Goal: Check status: Check status

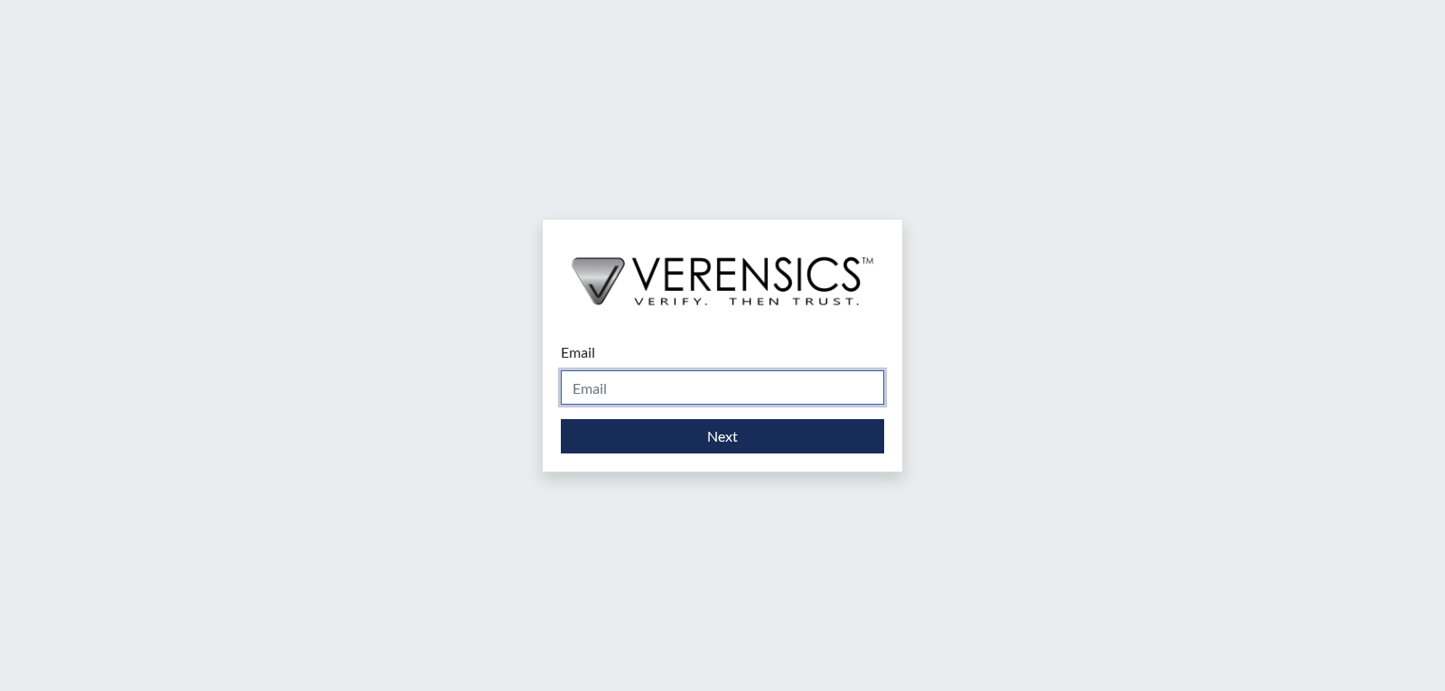
click at [769, 381] on input "Email" at bounding box center [722, 387] width 323 height 34
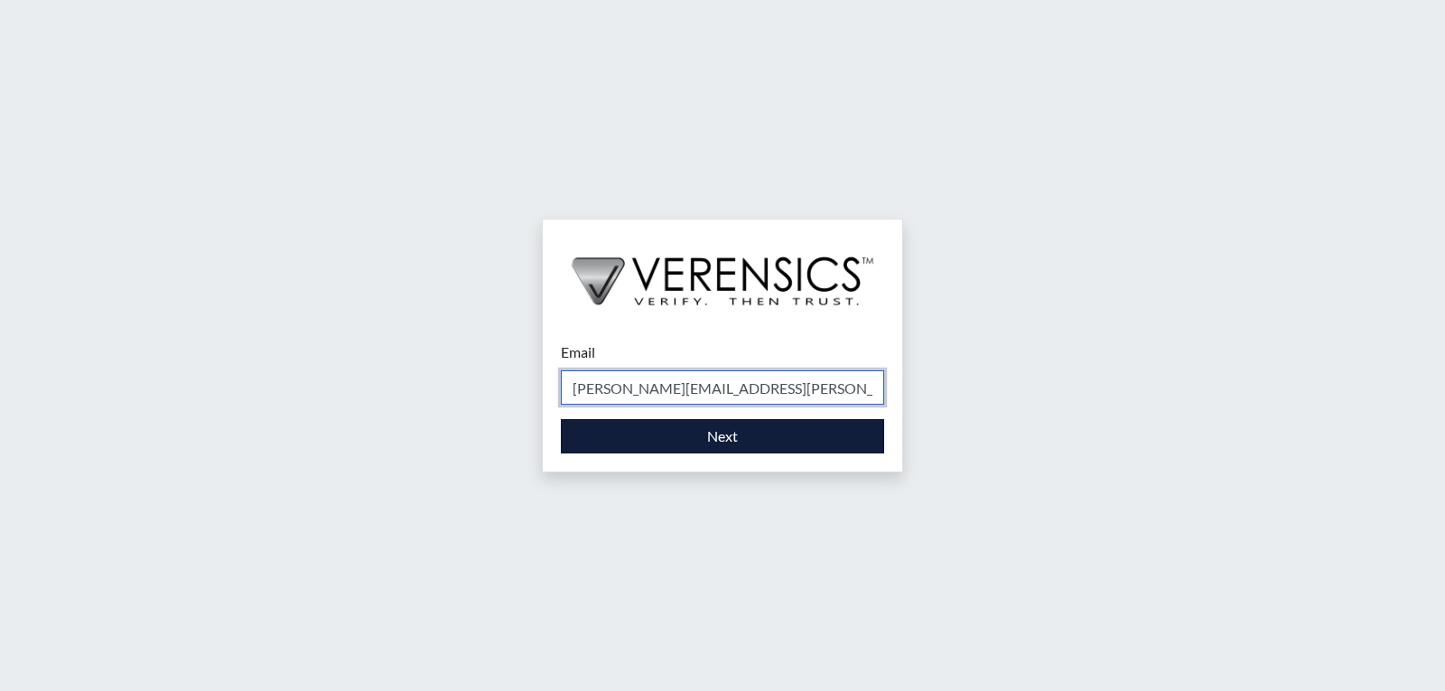
type input "[PERSON_NAME][EMAIL_ADDRESS][PERSON_NAME][DOMAIN_NAME]"
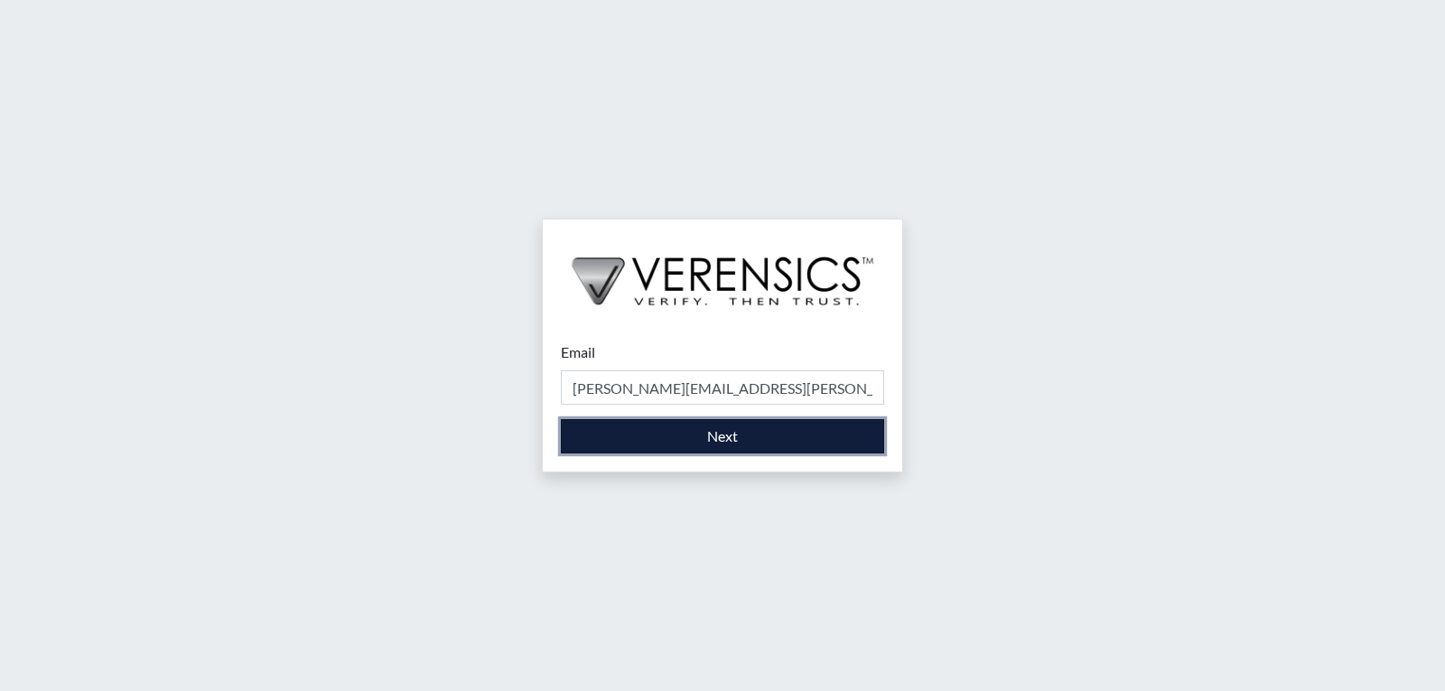
click at [767, 436] on button "Next" at bounding box center [722, 436] width 323 height 34
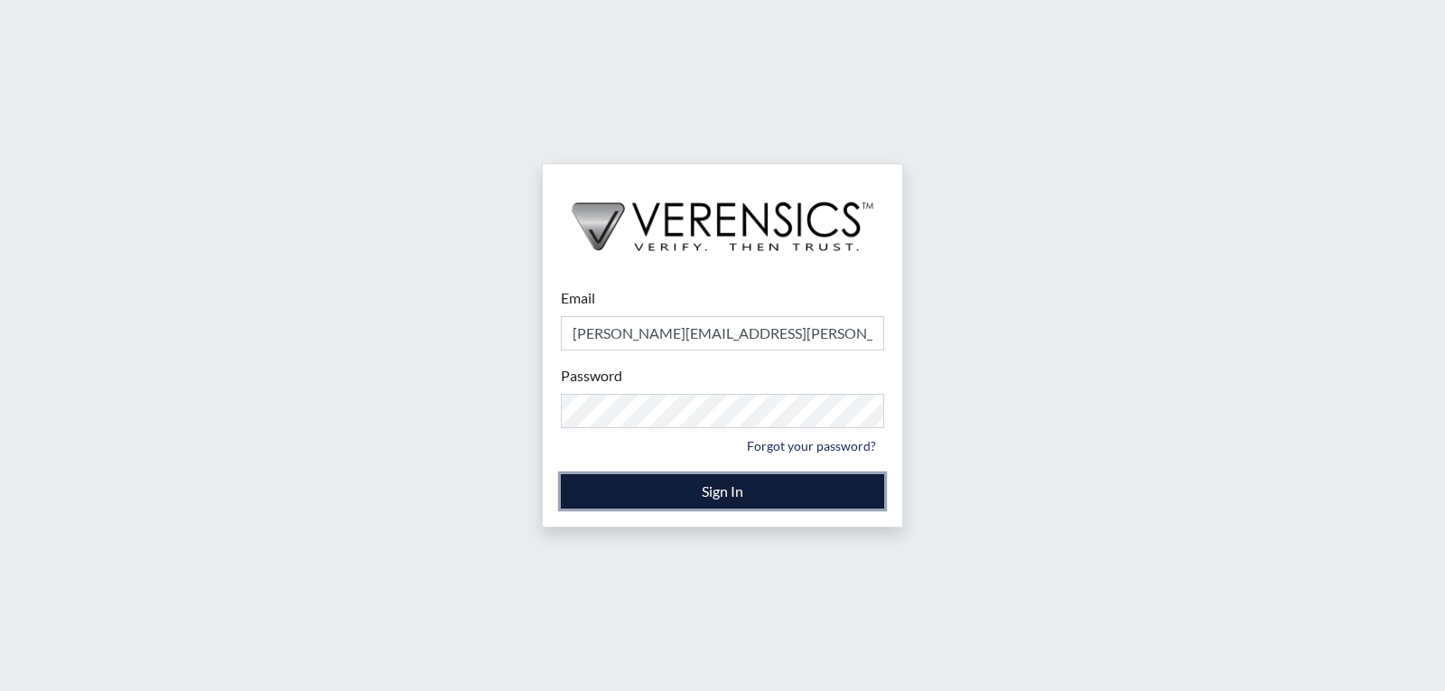
click at [759, 492] on button "Sign In" at bounding box center [722, 491] width 323 height 34
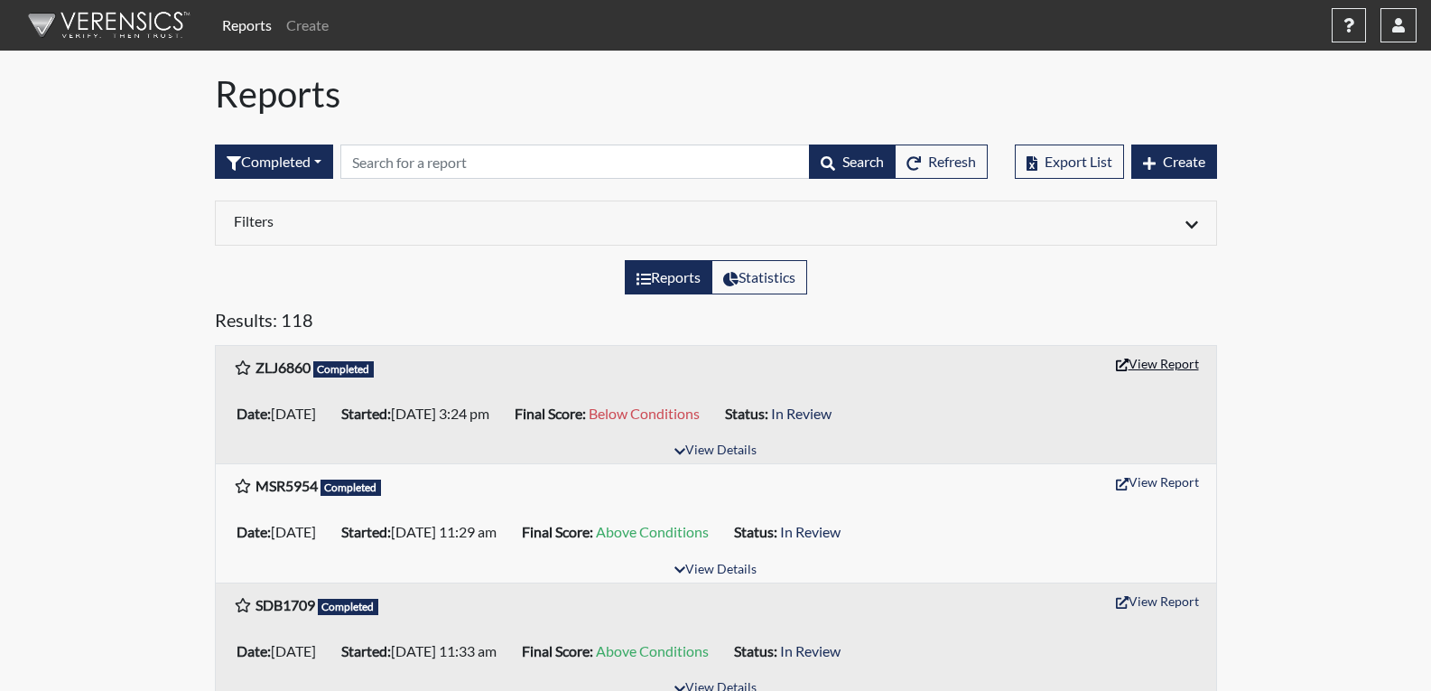
click at [1150, 368] on button "View Report" at bounding box center [1157, 363] width 99 height 28
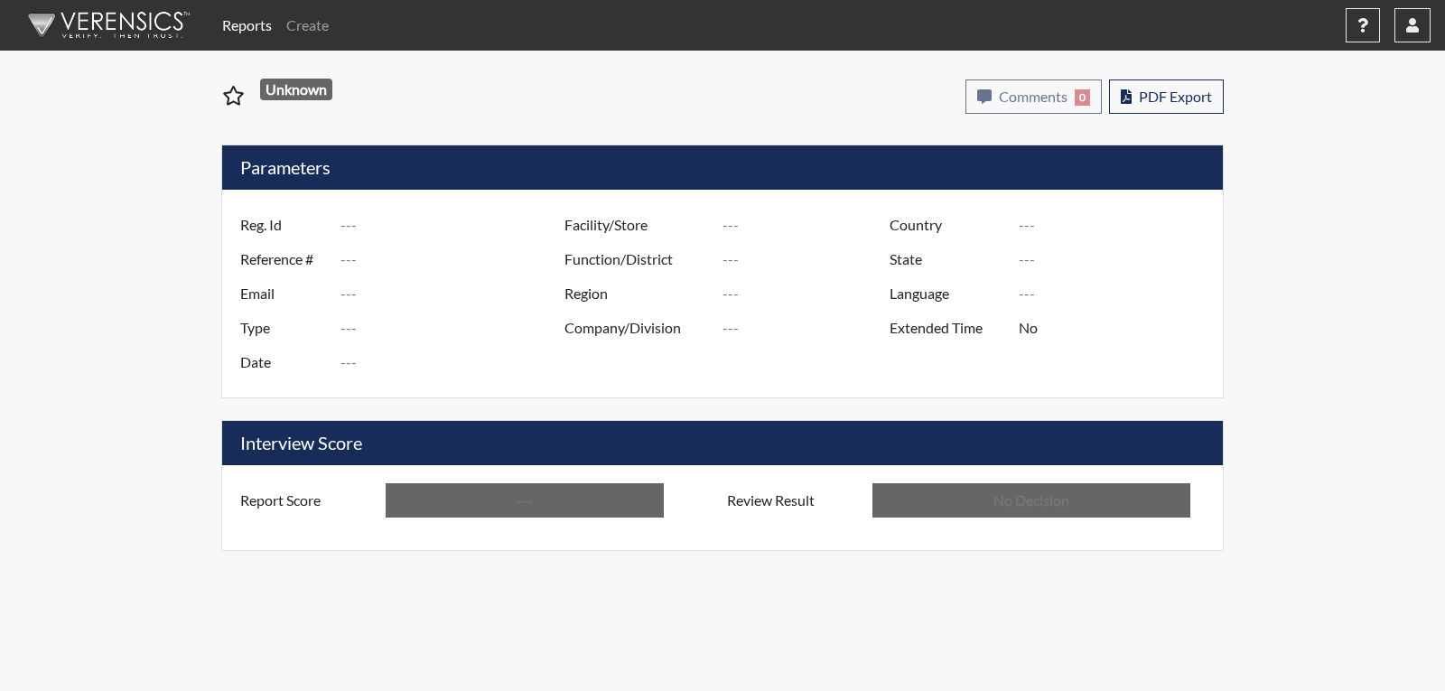
type input "ZLJ6860"
type input "51572"
type input "---"
type input "Corrections Pre-Employment"
type input "[DATE]"
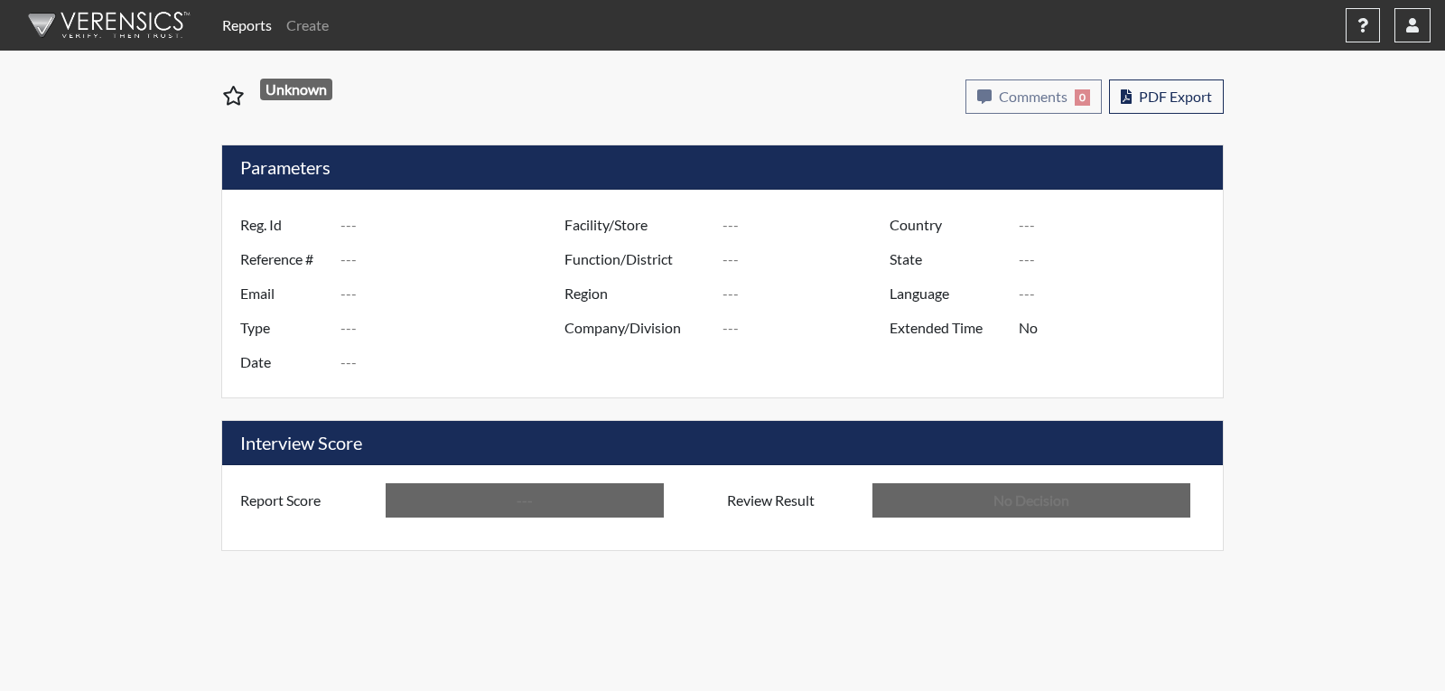
type input "[PERSON_NAME]"
type input "[GEOGRAPHIC_DATA]"
type input "[US_STATE]"
type input "English"
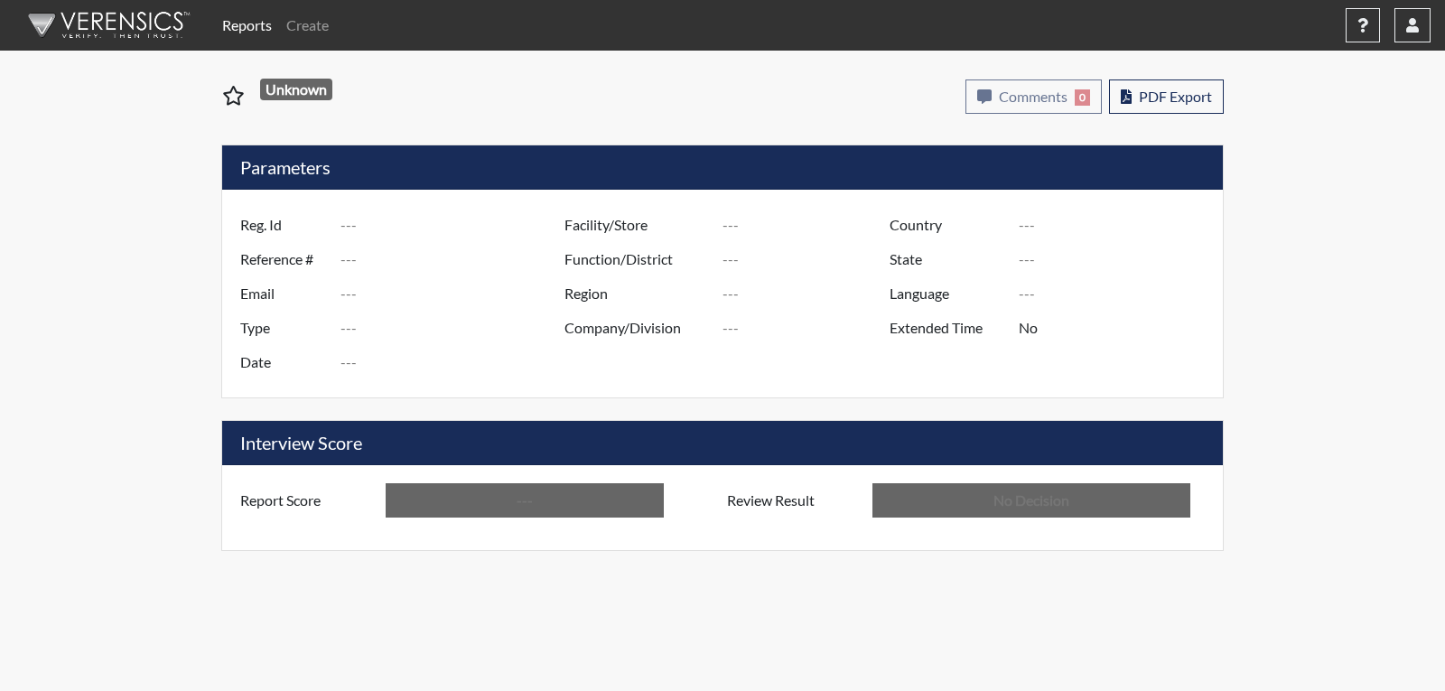
type input "Below Conditions"
type input "In Review"
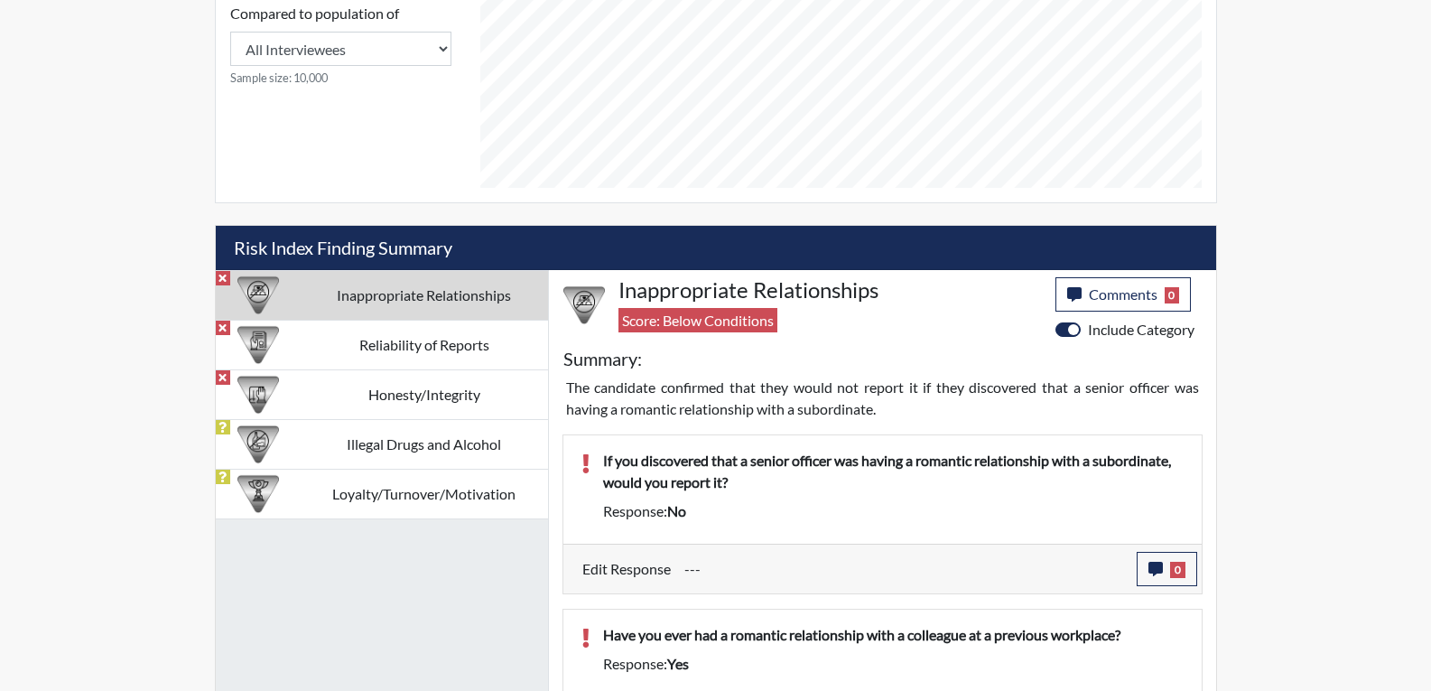
scroll to position [925, 0]
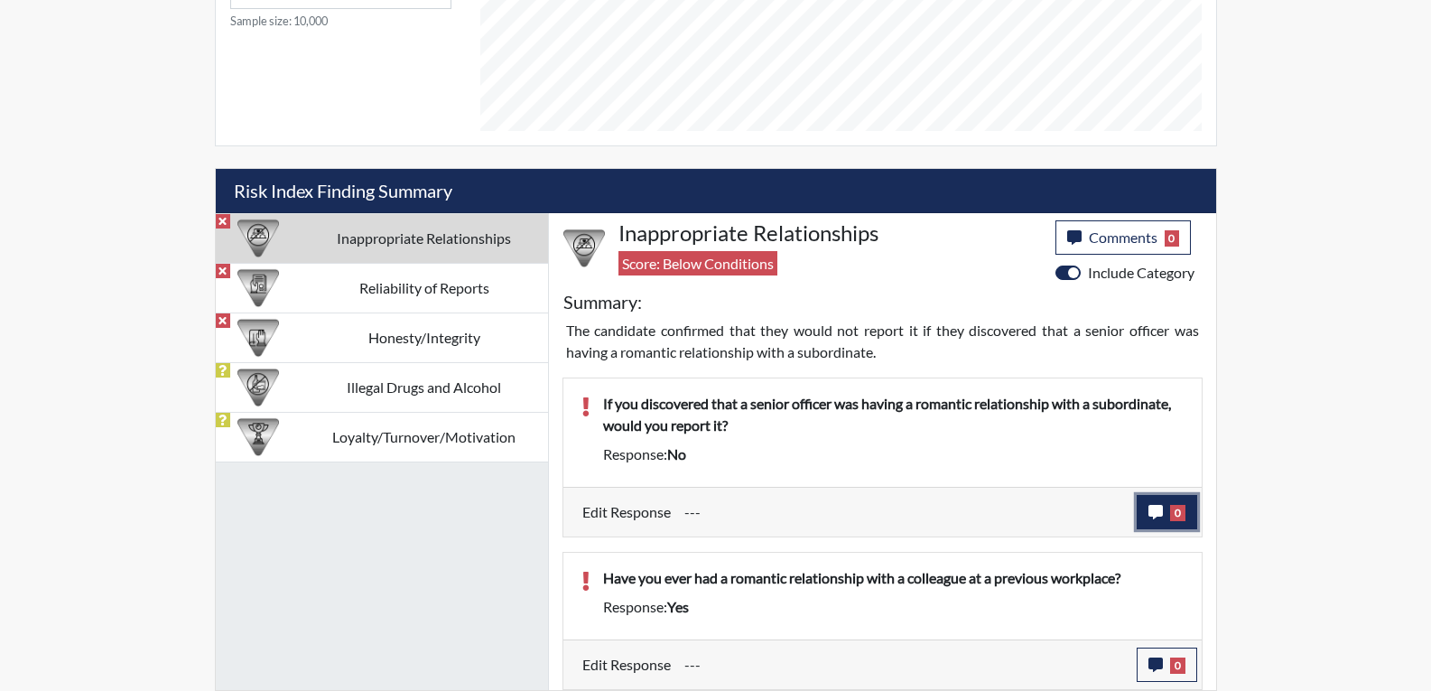
click at [1144, 514] on button "0" at bounding box center [1167, 512] width 60 height 34
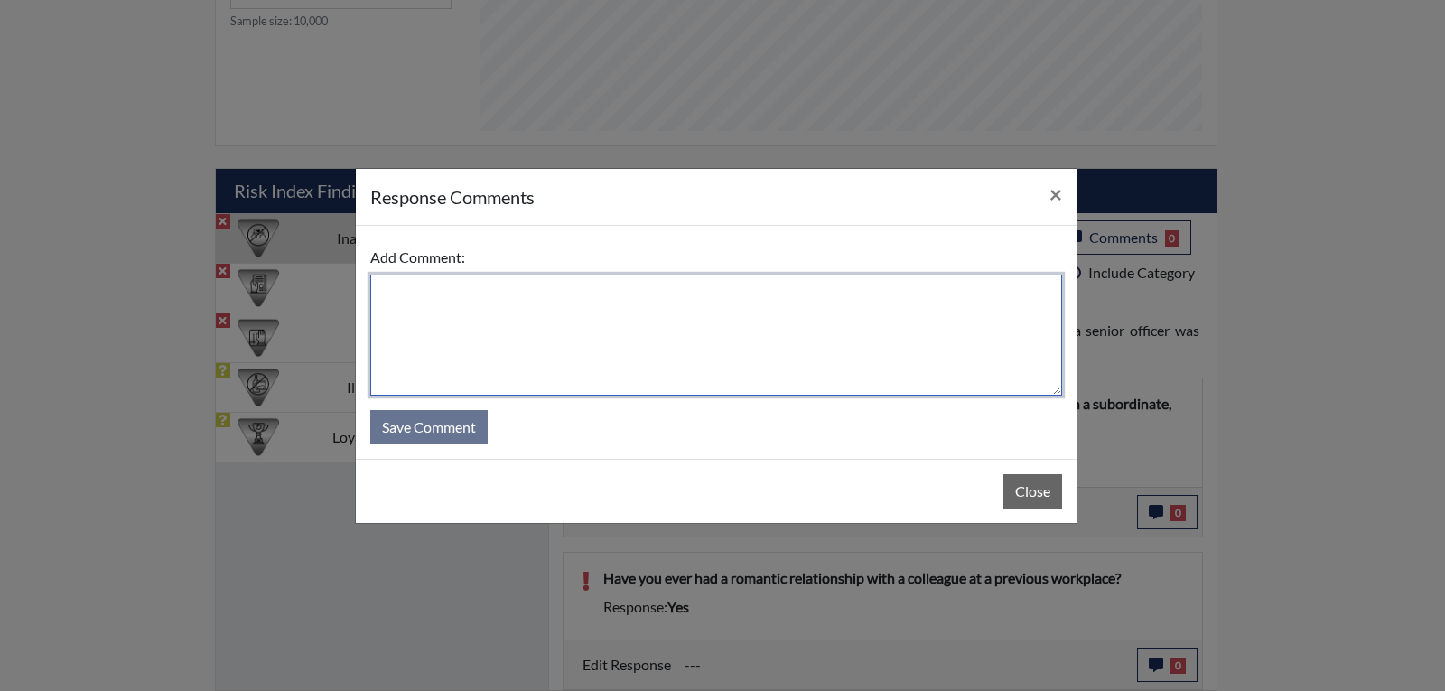
click at [433, 296] on textarea at bounding box center [716, 334] width 692 height 121
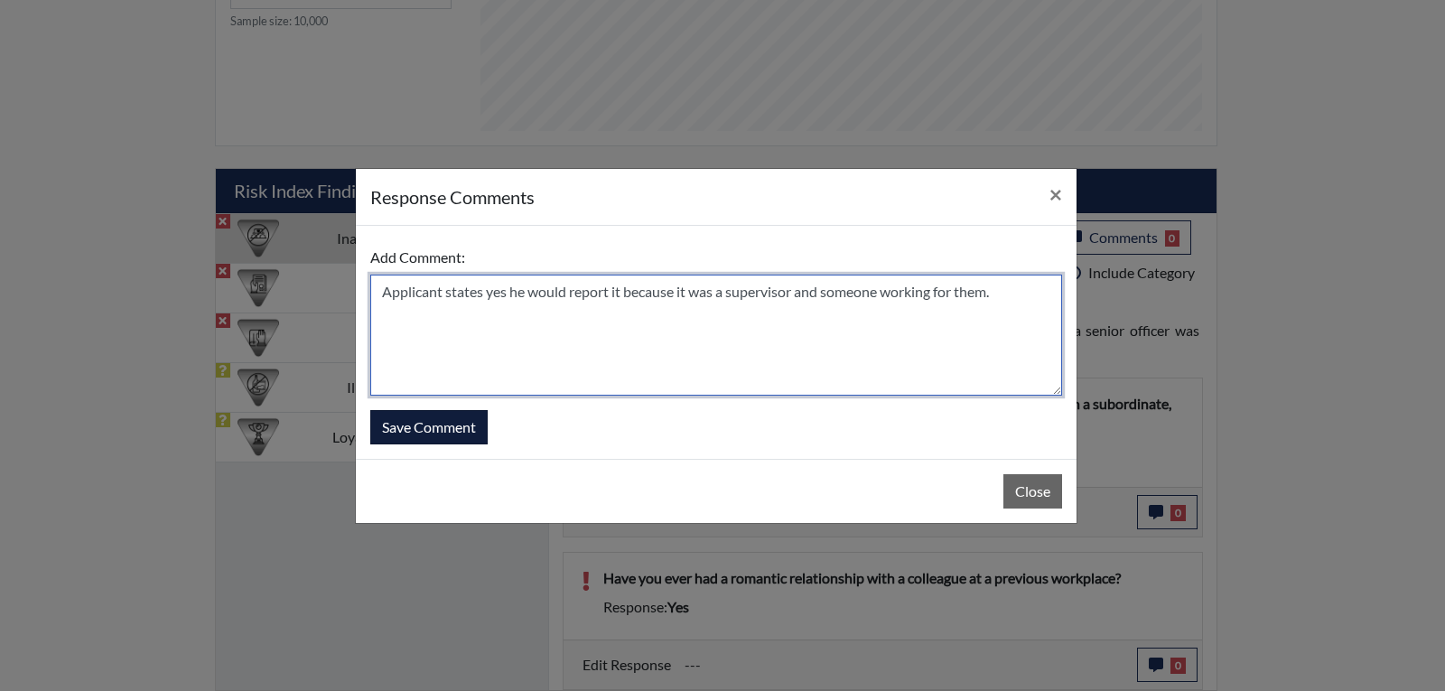
type textarea "Applicant states yes he would report it because it was a supervisor and someone…"
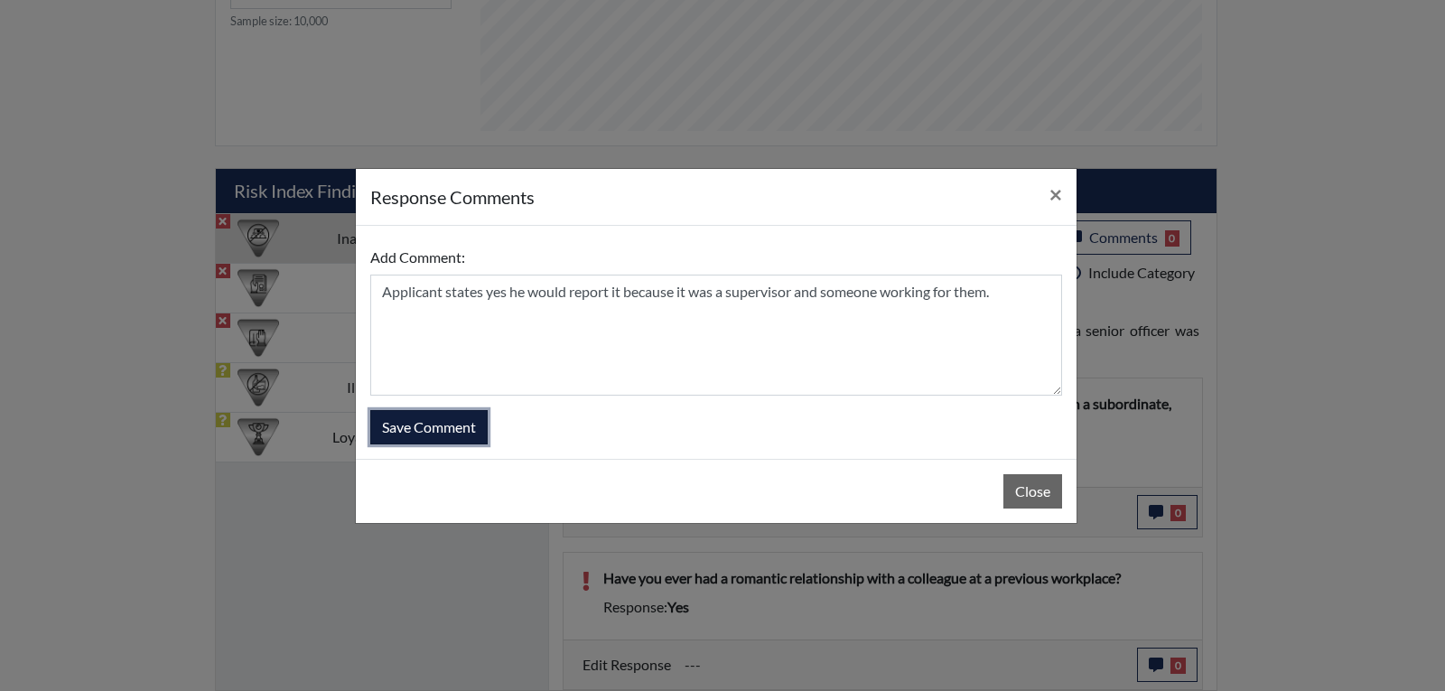
click at [426, 433] on button "Save Comment" at bounding box center [428, 427] width 117 height 34
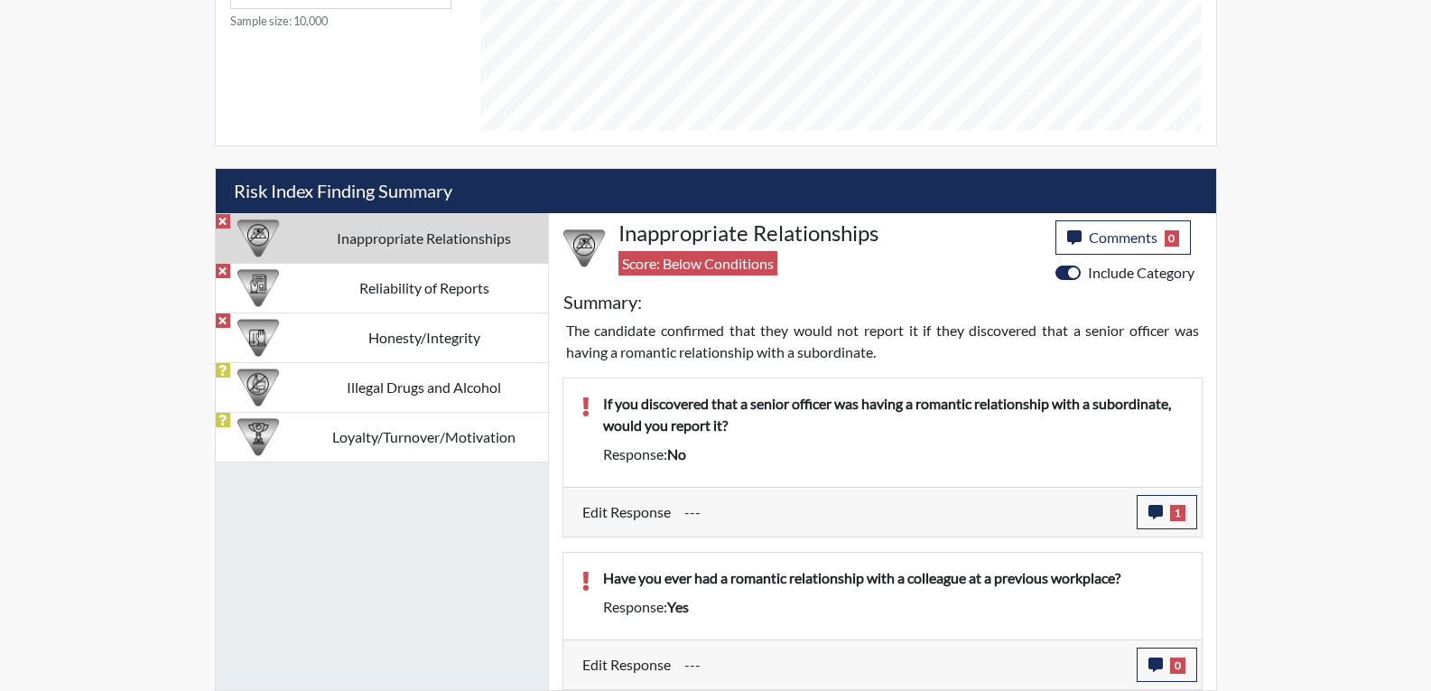
scroll to position [300, 750]
click at [1145, 665] on button "0" at bounding box center [1167, 664] width 60 height 34
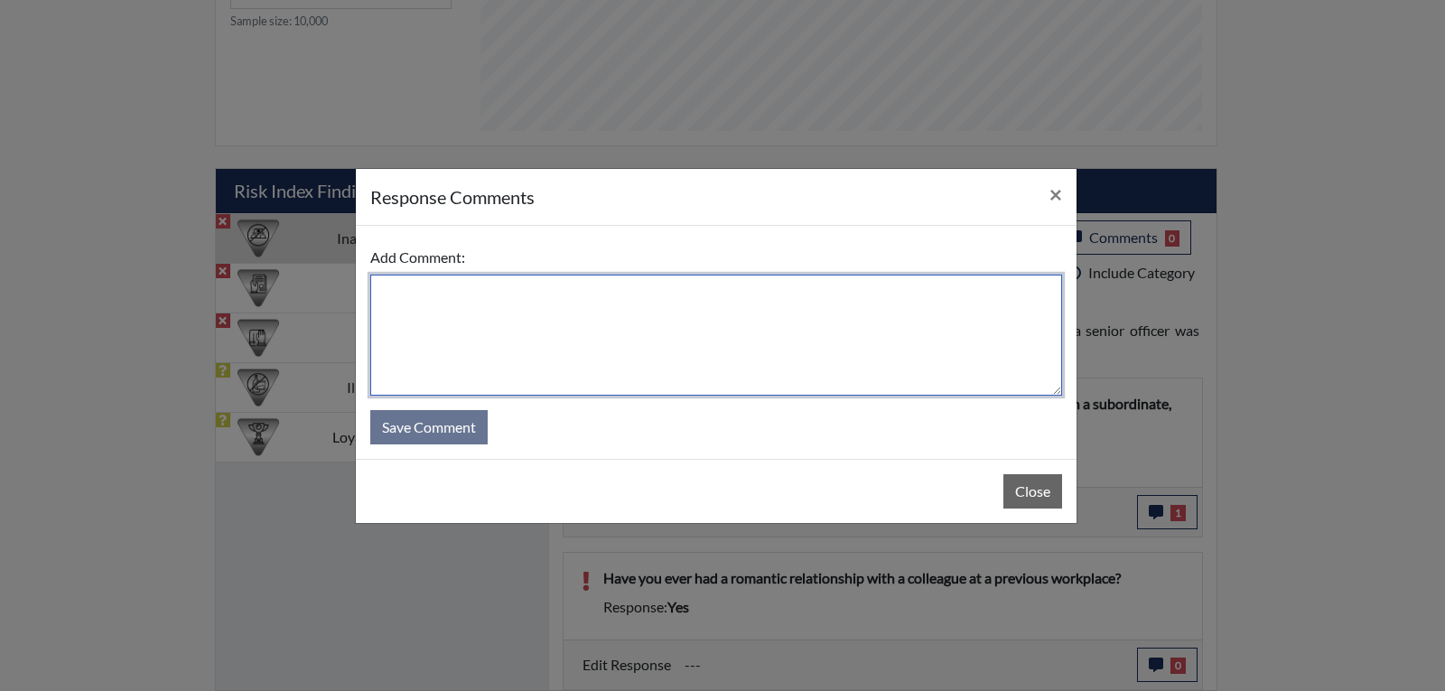
click at [433, 318] on textarea at bounding box center [716, 334] width 692 height 121
type textarea "Applicant states that yes he has but they were not a subordinate and were on an…"
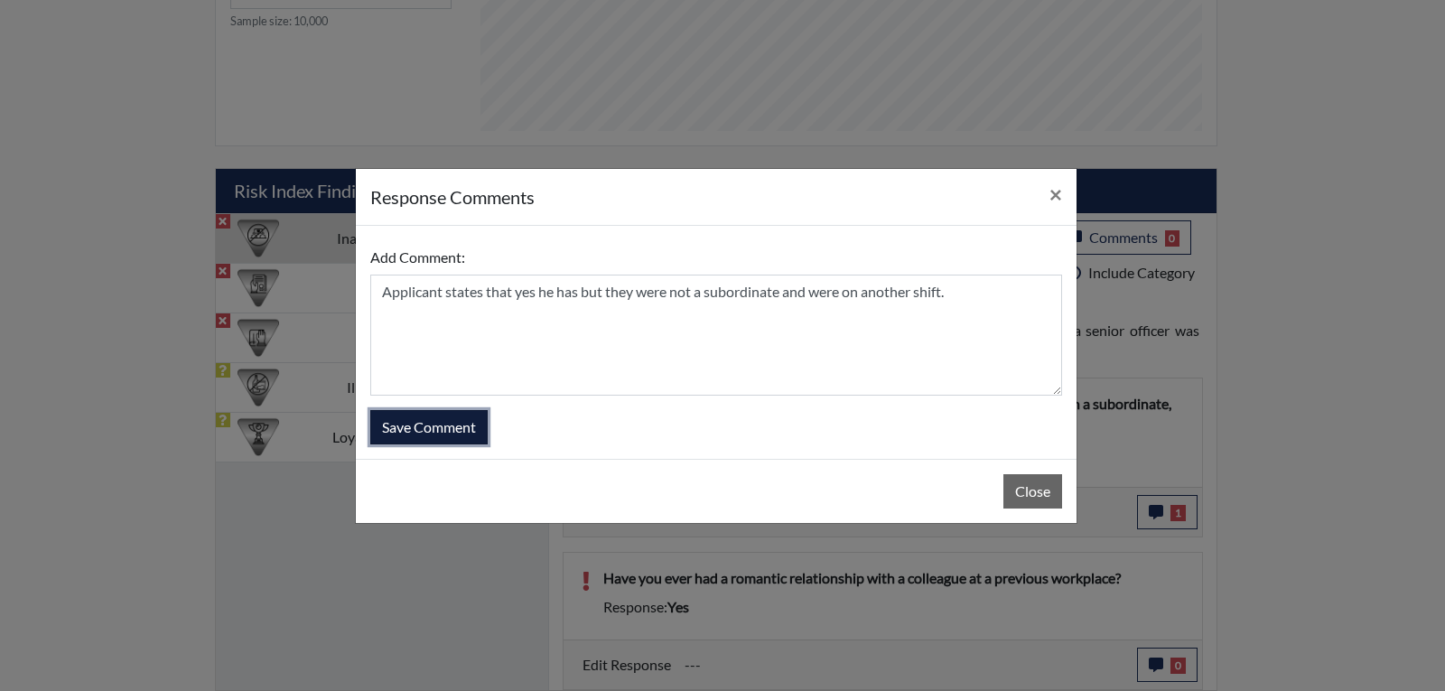
click at [474, 431] on button "Save Comment" at bounding box center [428, 427] width 117 height 34
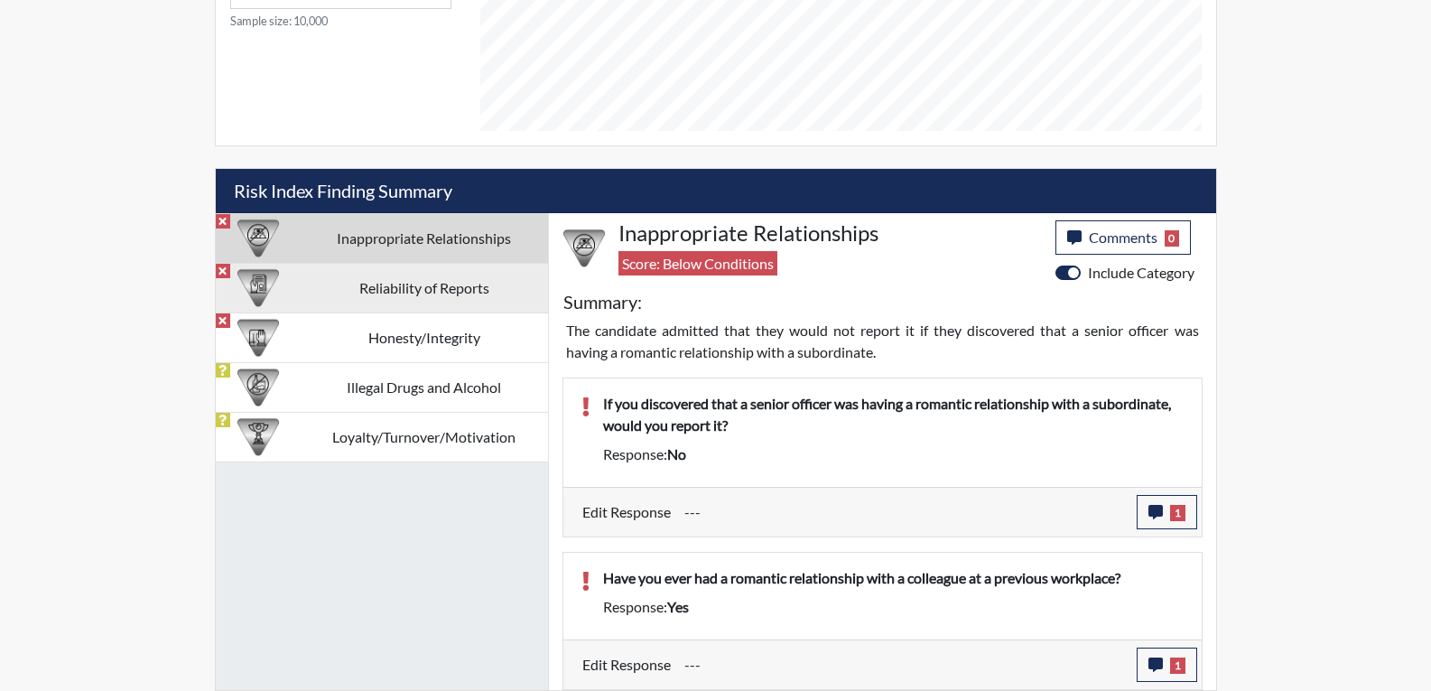
click at [451, 292] on td "Reliability of Reports" at bounding box center [424, 288] width 247 height 50
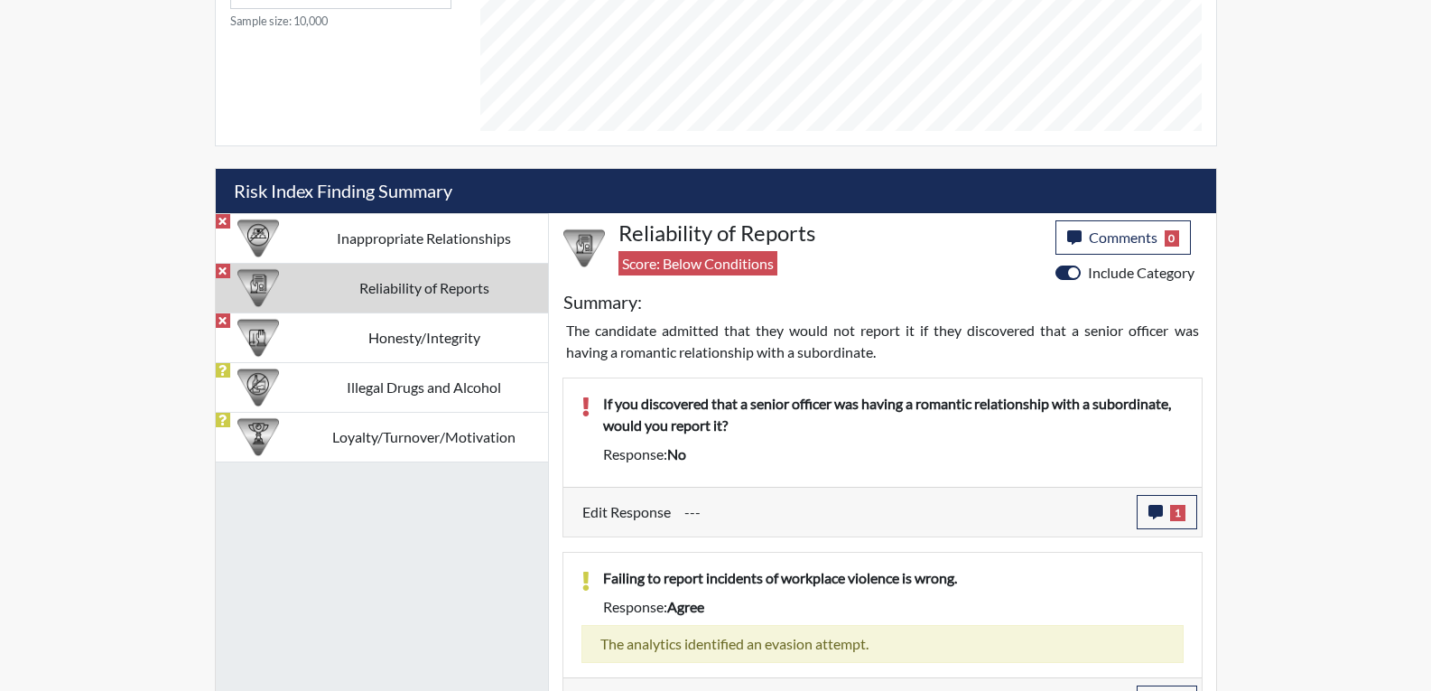
scroll to position [963, 0]
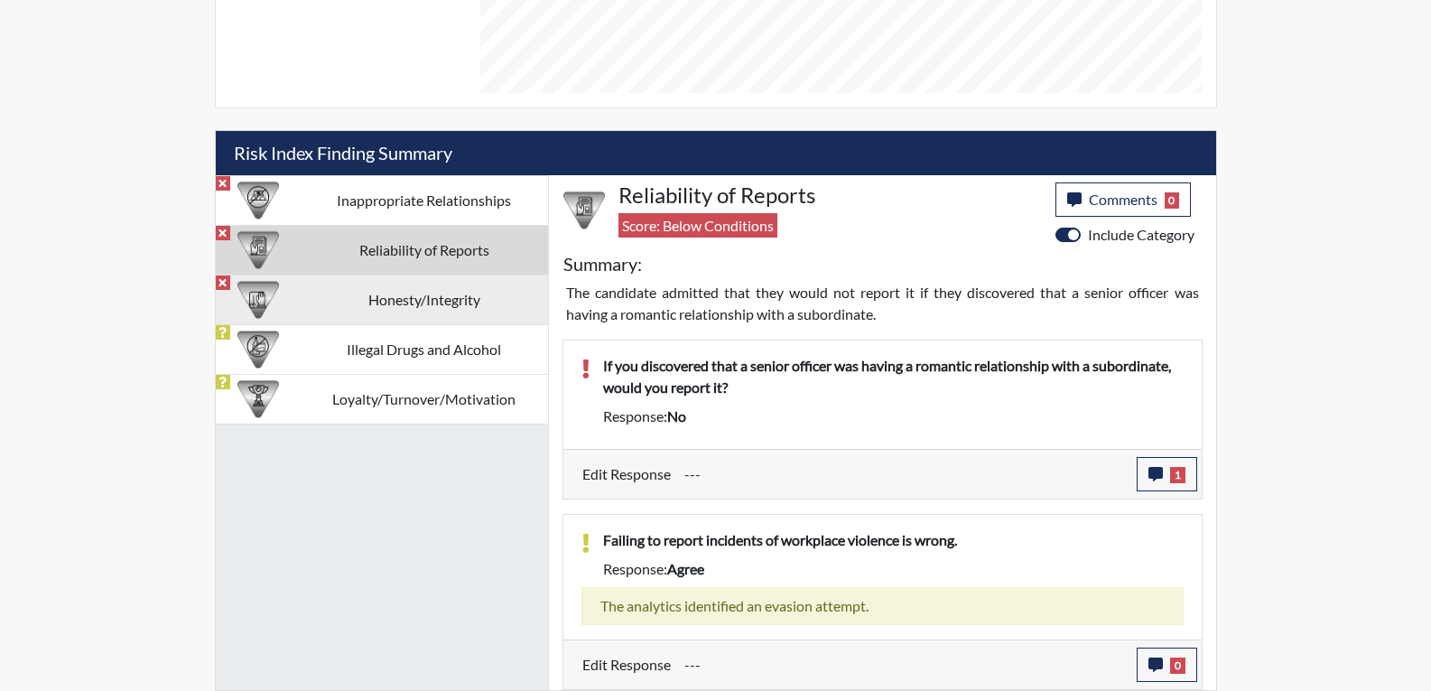
click at [261, 298] on img at bounding box center [258, 300] width 42 height 42
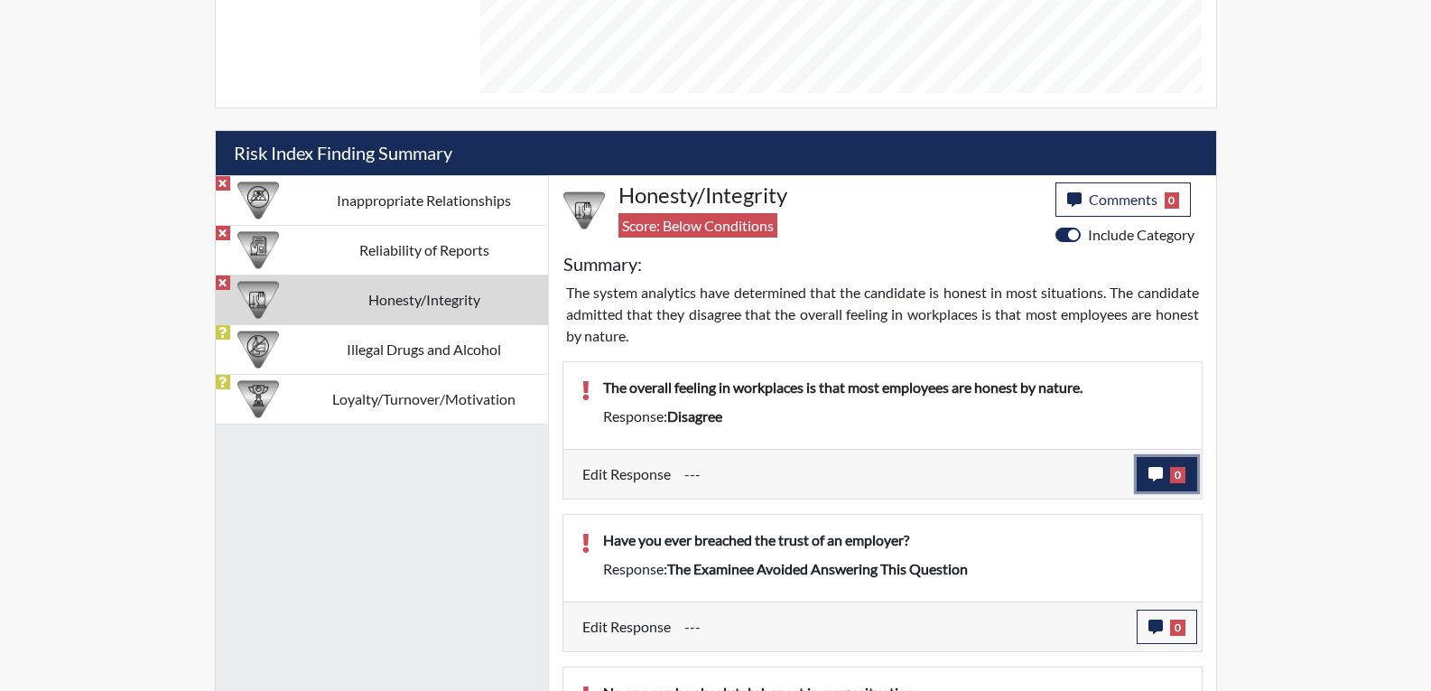
click at [1153, 475] on icon "button" at bounding box center [1156, 474] width 14 height 14
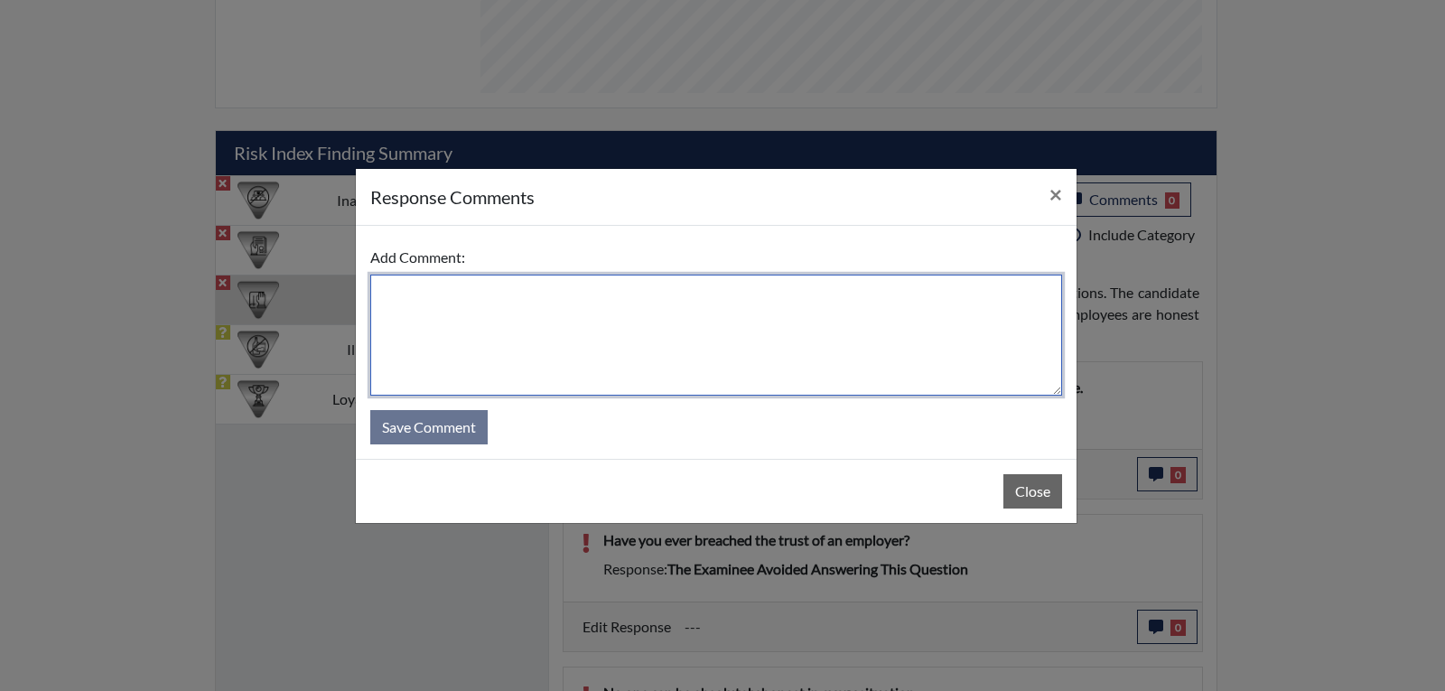
click at [414, 308] on textarea at bounding box center [716, 334] width 692 height 121
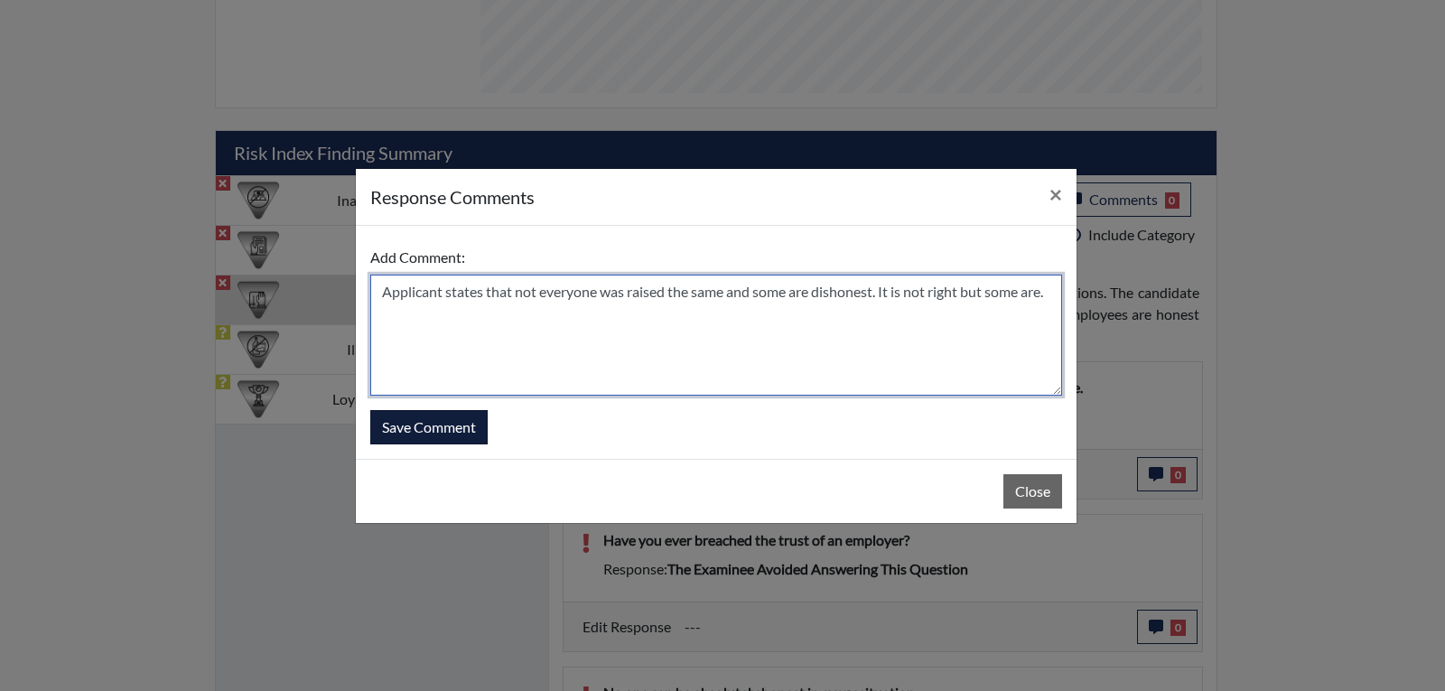
type textarea "Applicant states that not everyone was raised the same and some are dishonest. …"
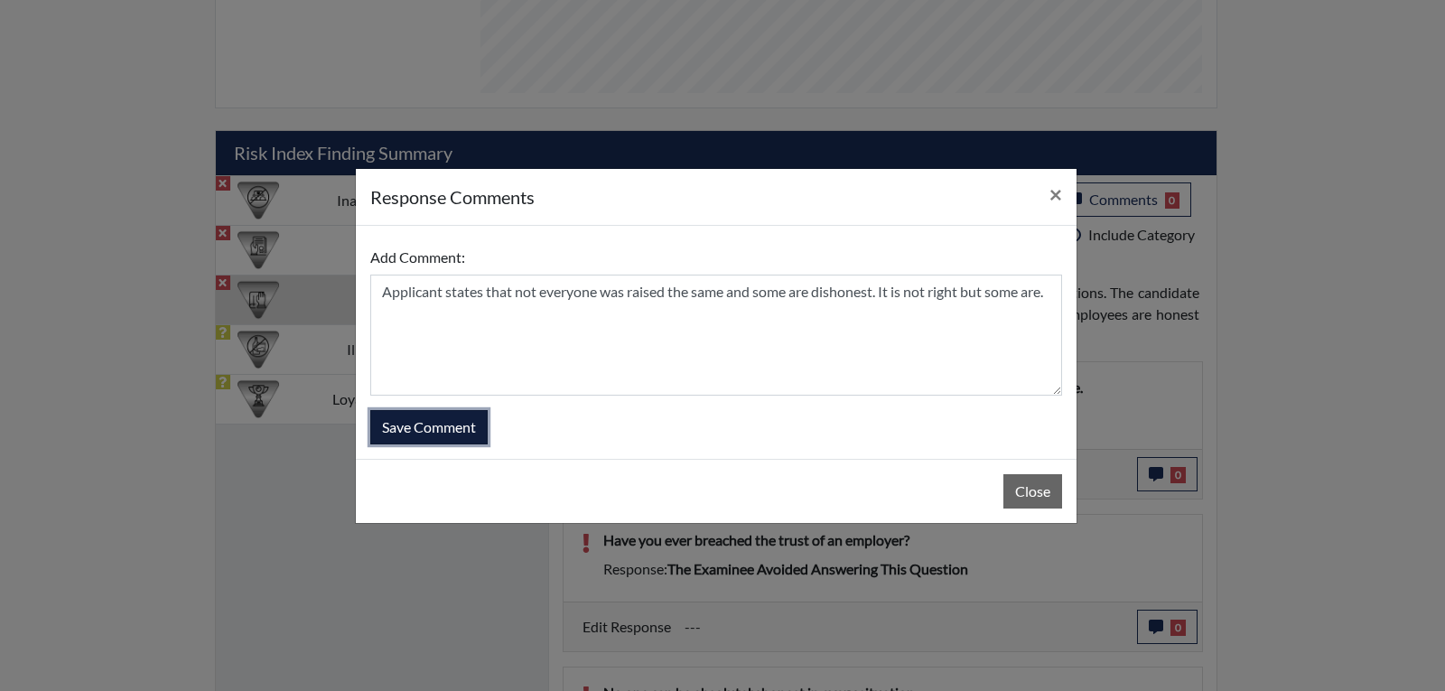
click at [432, 424] on button "Save Comment" at bounding box center [428, 427] width 117 height 34
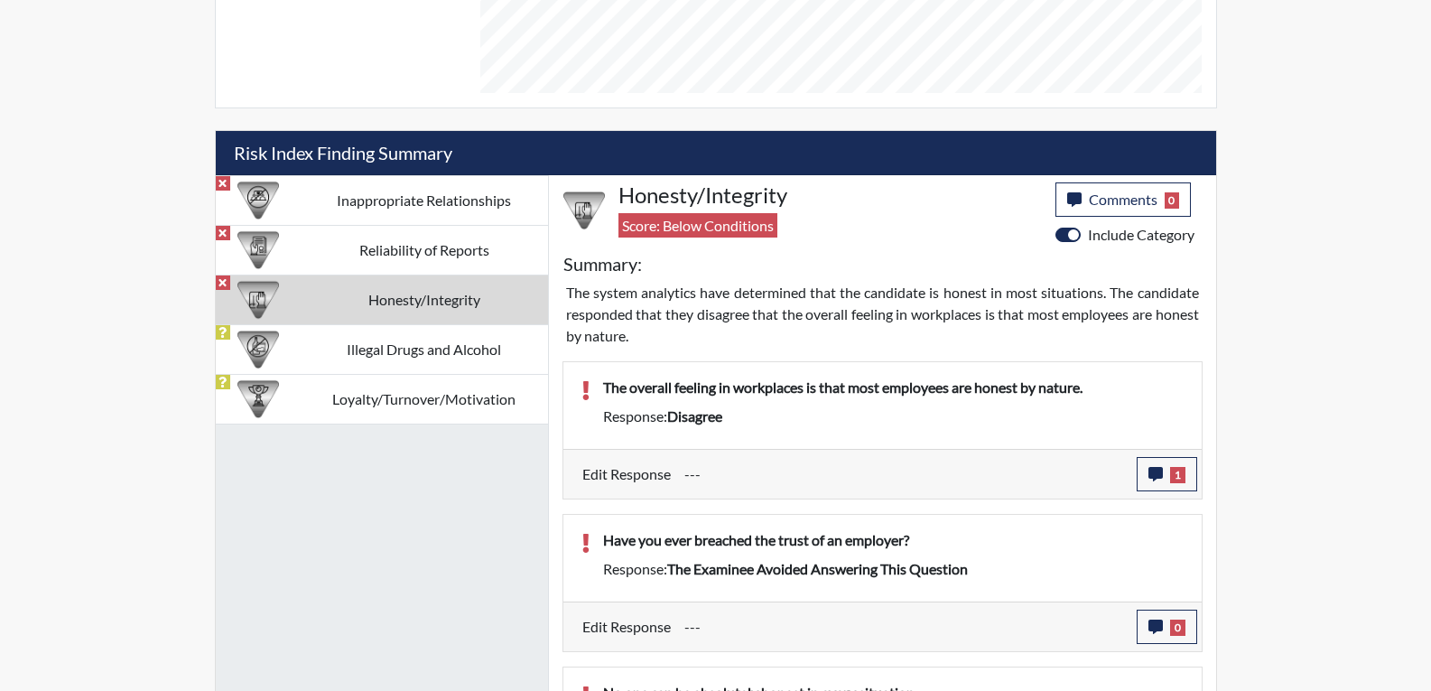
scroll to position [300, 750]
click at [1155, 629] on icon "button" at bounding box center [1156, 626] width 14 height 14
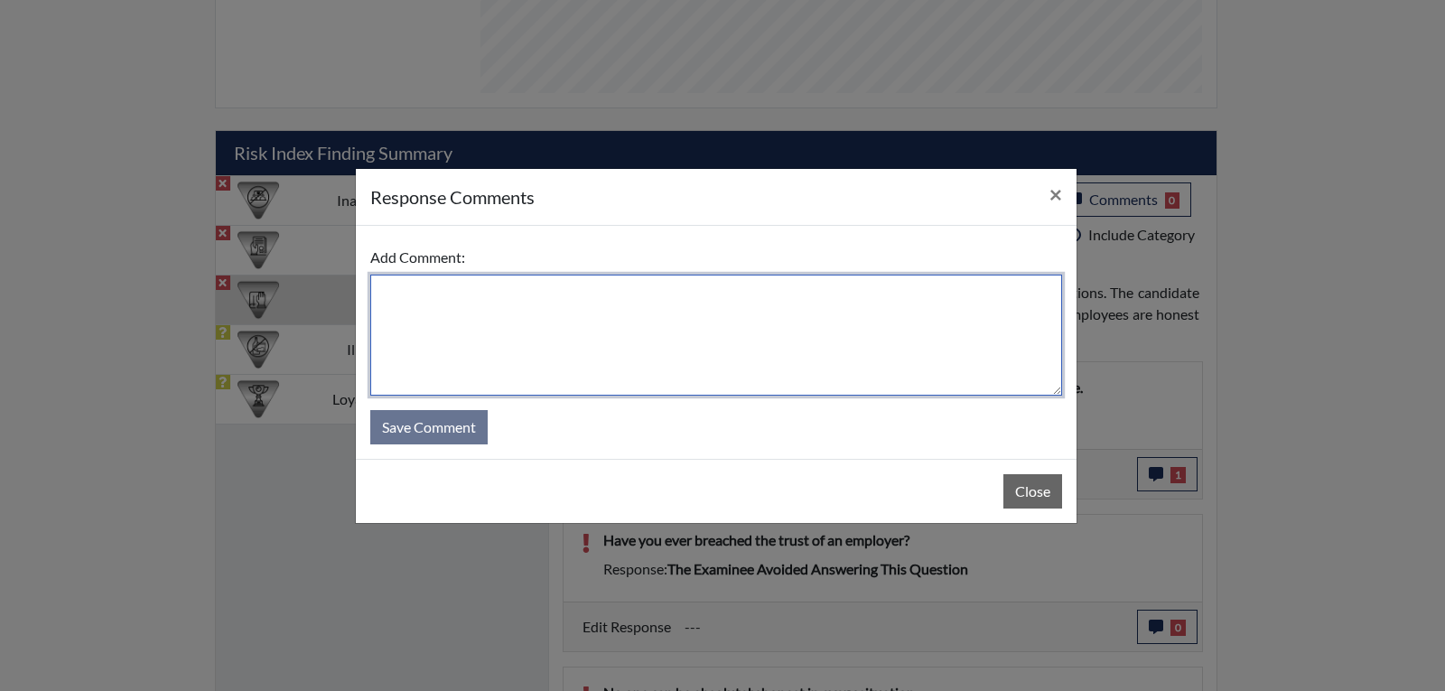
click at [417, 318] on textarea at bounding box center [716, 334] width 692 height 121
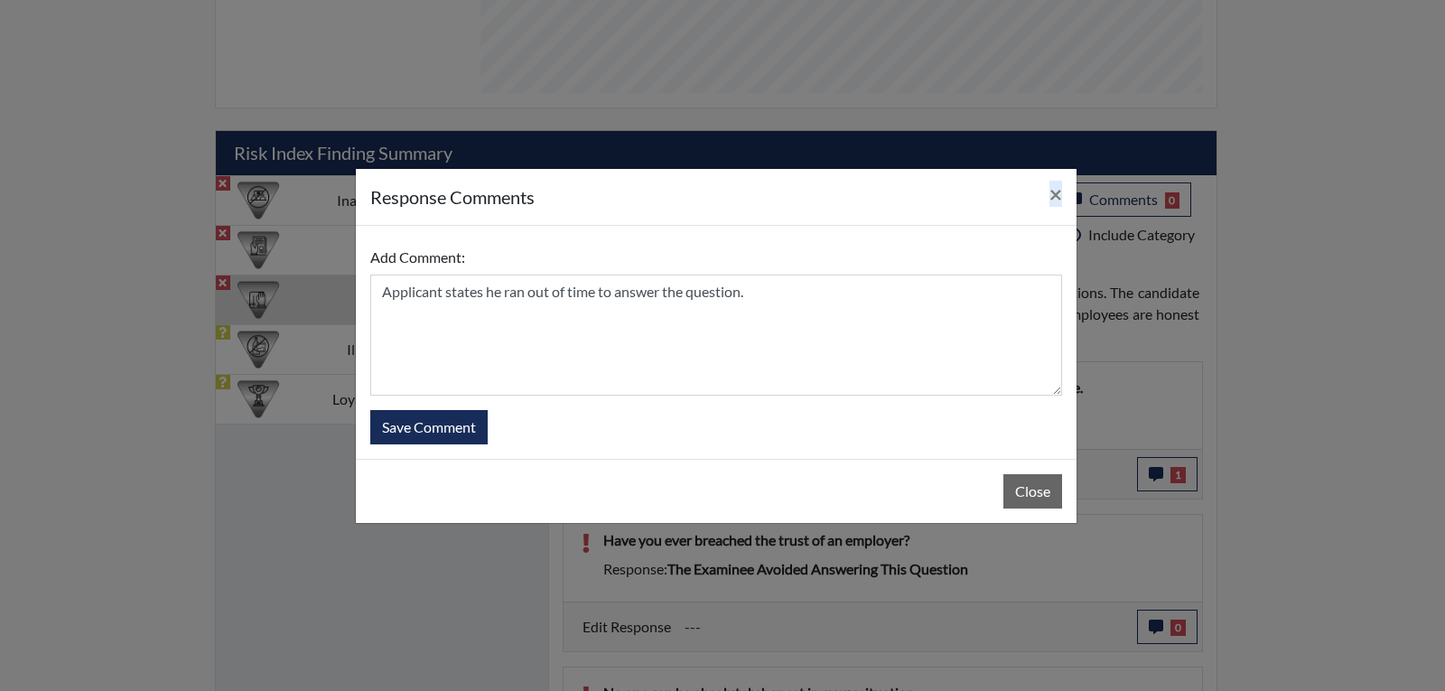
drag, startPoint x: 637, startPoint y: 187, endPoint x: 645, endPoint y: 315, distance: 128.5
click at [645, 315] on div "response Comments × Add Comment: Applicant states he ran out of time to answer …" at bounding box center [716, 346] width 722 height 356
drag, startPoint x: 599, startPoint y: 492, endPoint x: 919, endPoint y: 489, distance: 320.6
click at [919, 489] on div "Close" at bounding box center [716, 491] width 721 height 64
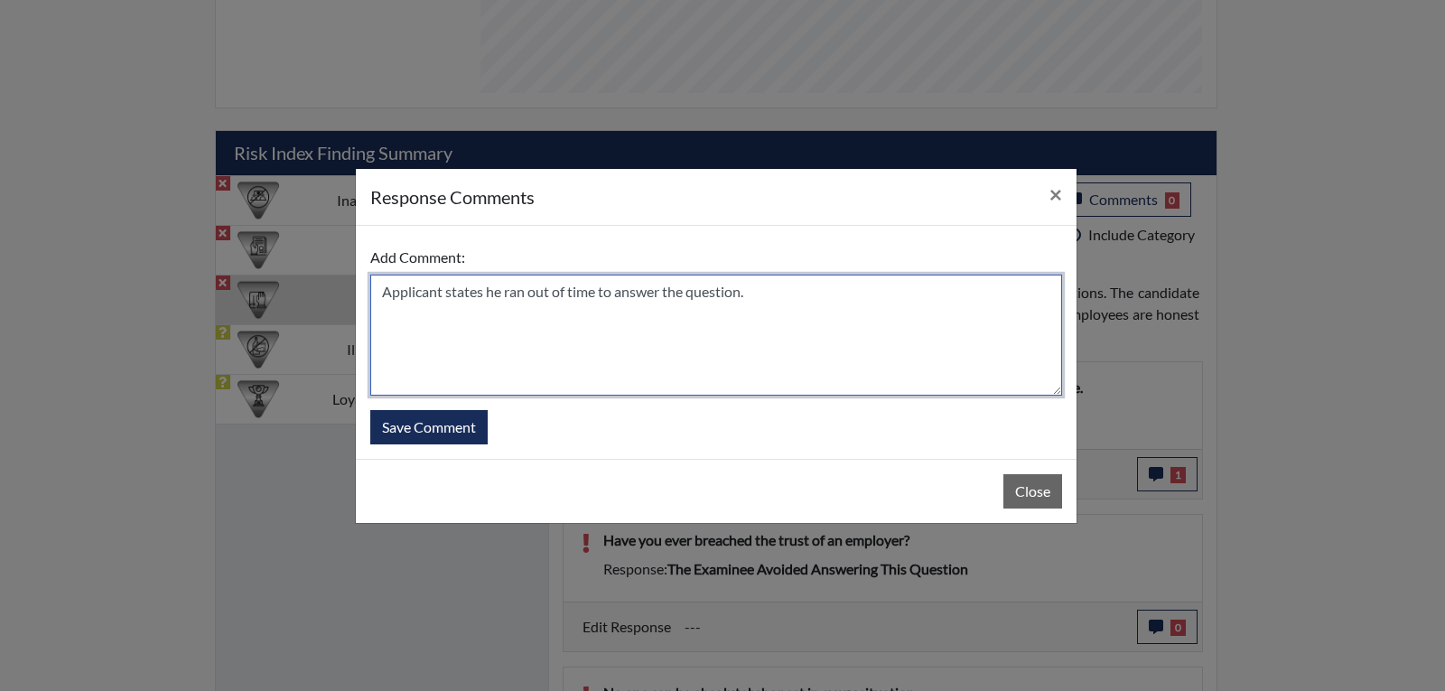
click at [768, 290] on textarea "Applicant states he ran out of time to answer the question." at bounding box center [716, 334] width 692 height 121
type textarea "Applicant states he ran out of time to answer the question. Applicant states th…"
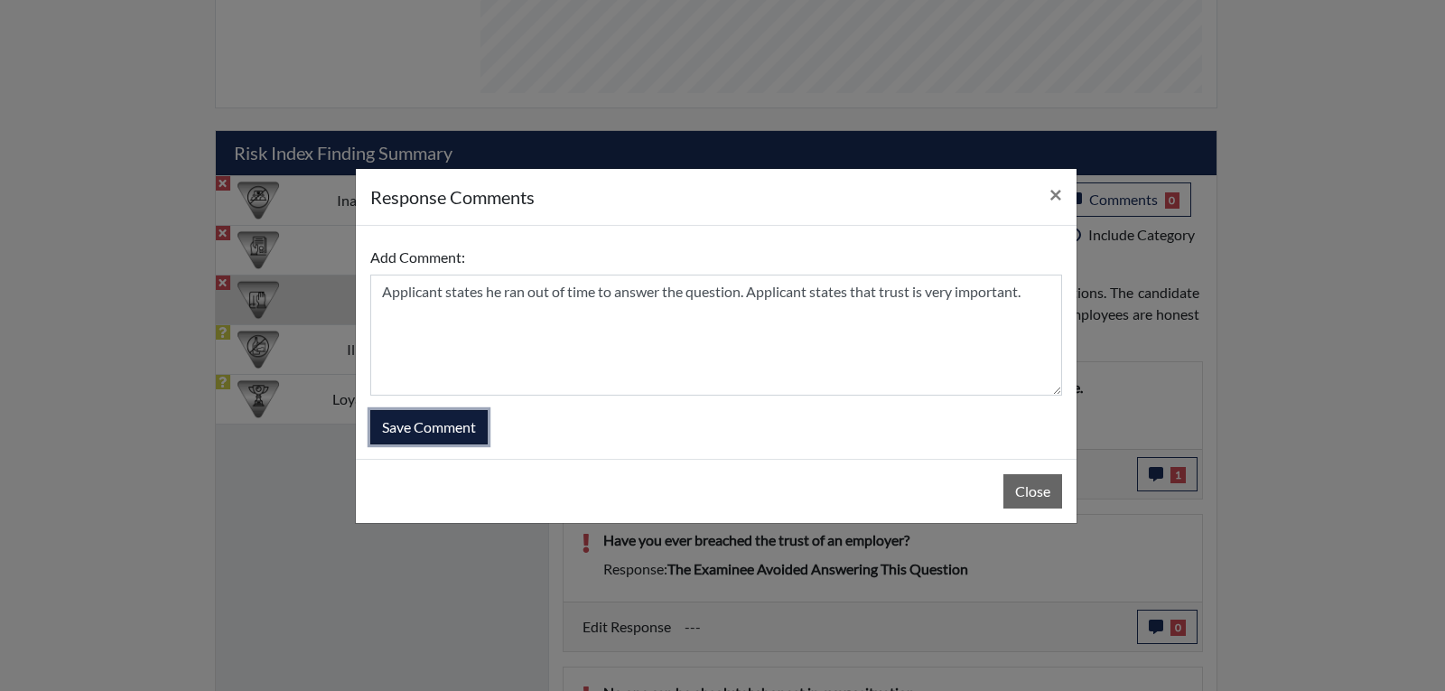
click at [428, 424] on button "Save Comment" at bounding box center [428, 427] width 117 height 34
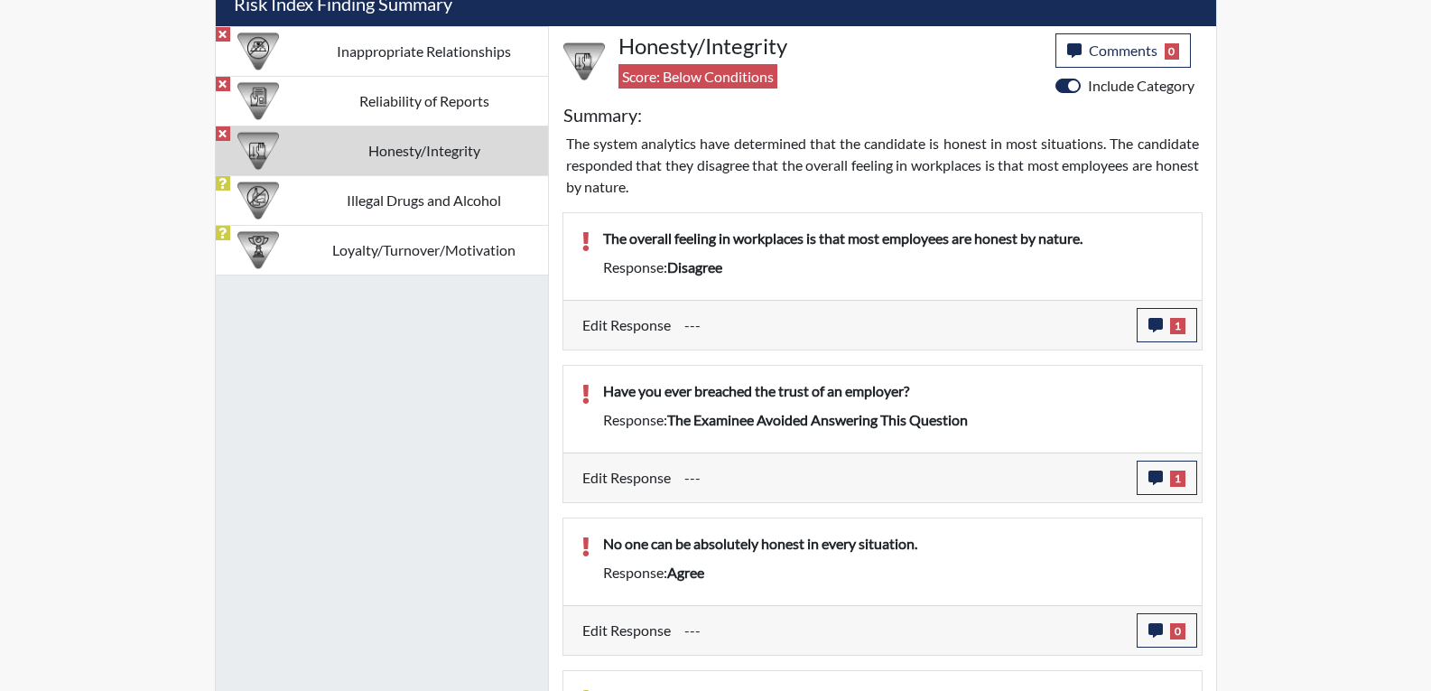
scroll to position [1143, 0]
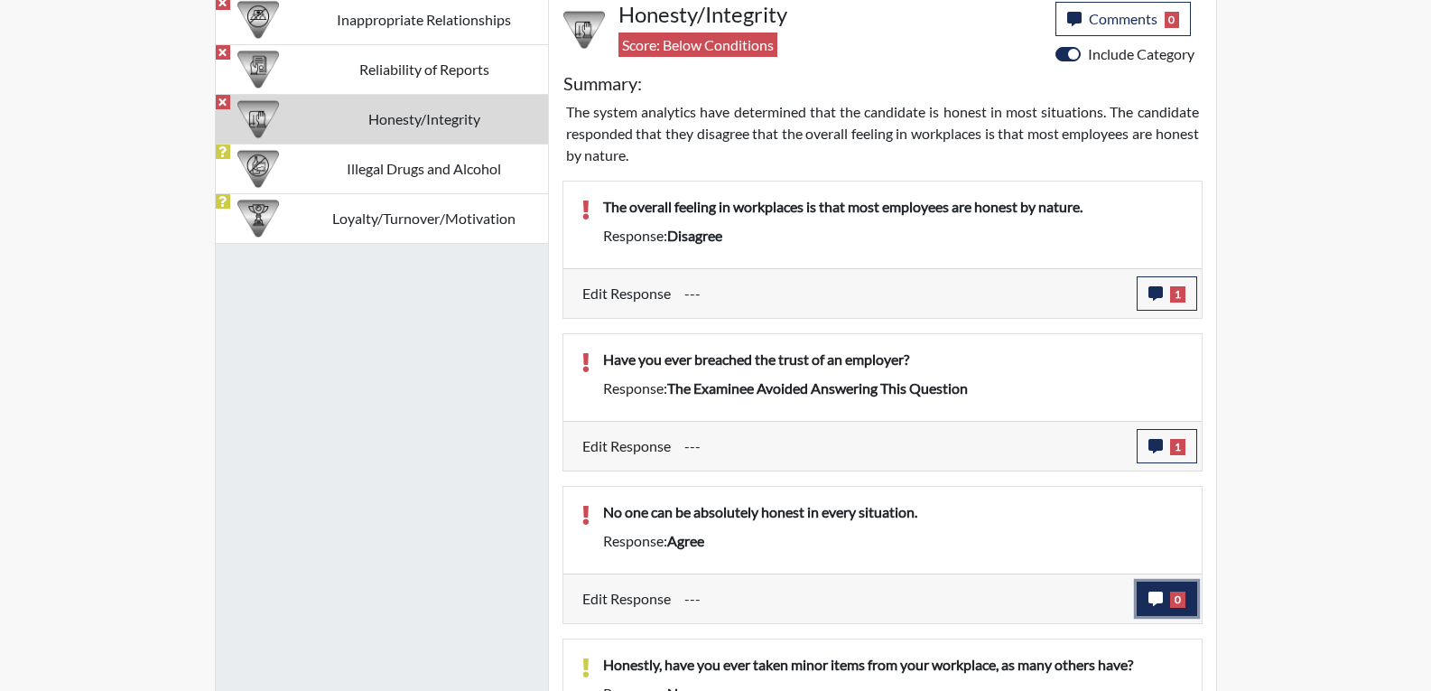
click at [1156, 594] on icon "button" at bounding box center [1156, 598] width 14 height 14
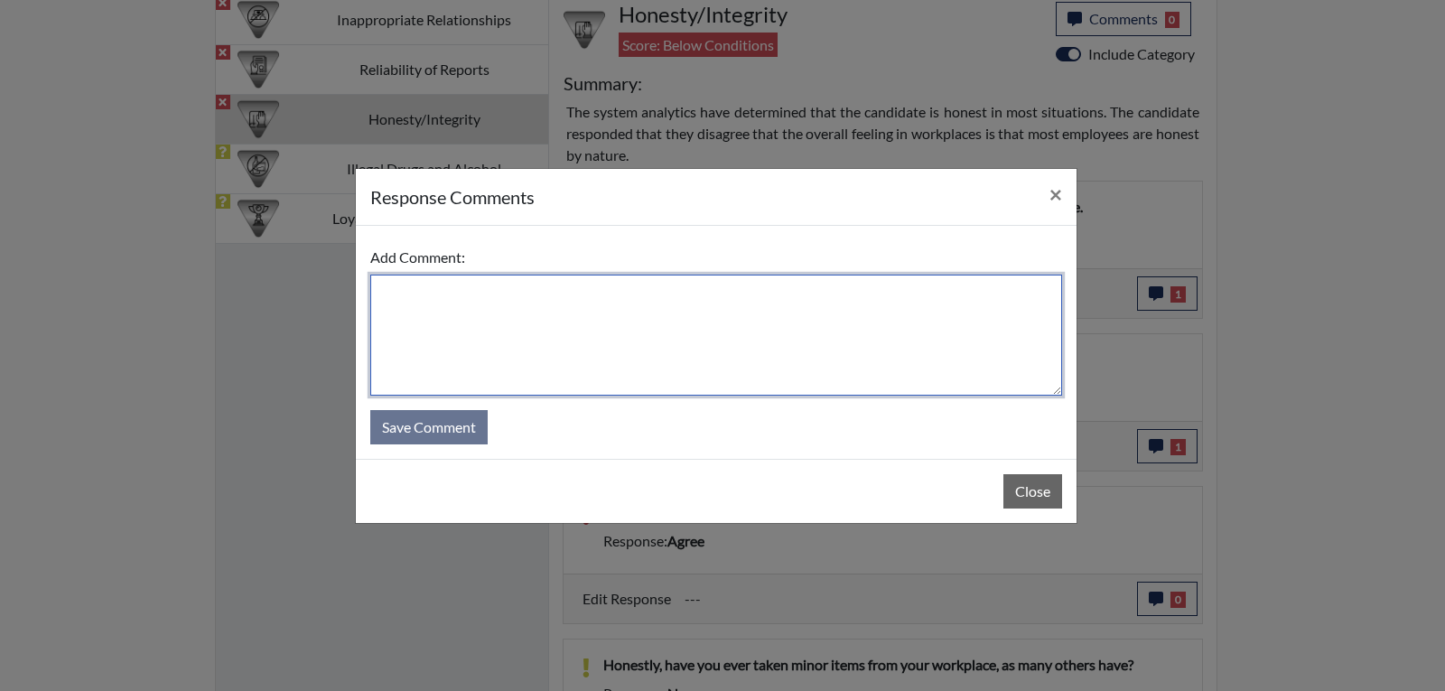
click at [466, 316] on textarea at bounding box center [716, 334] width 692 height 121
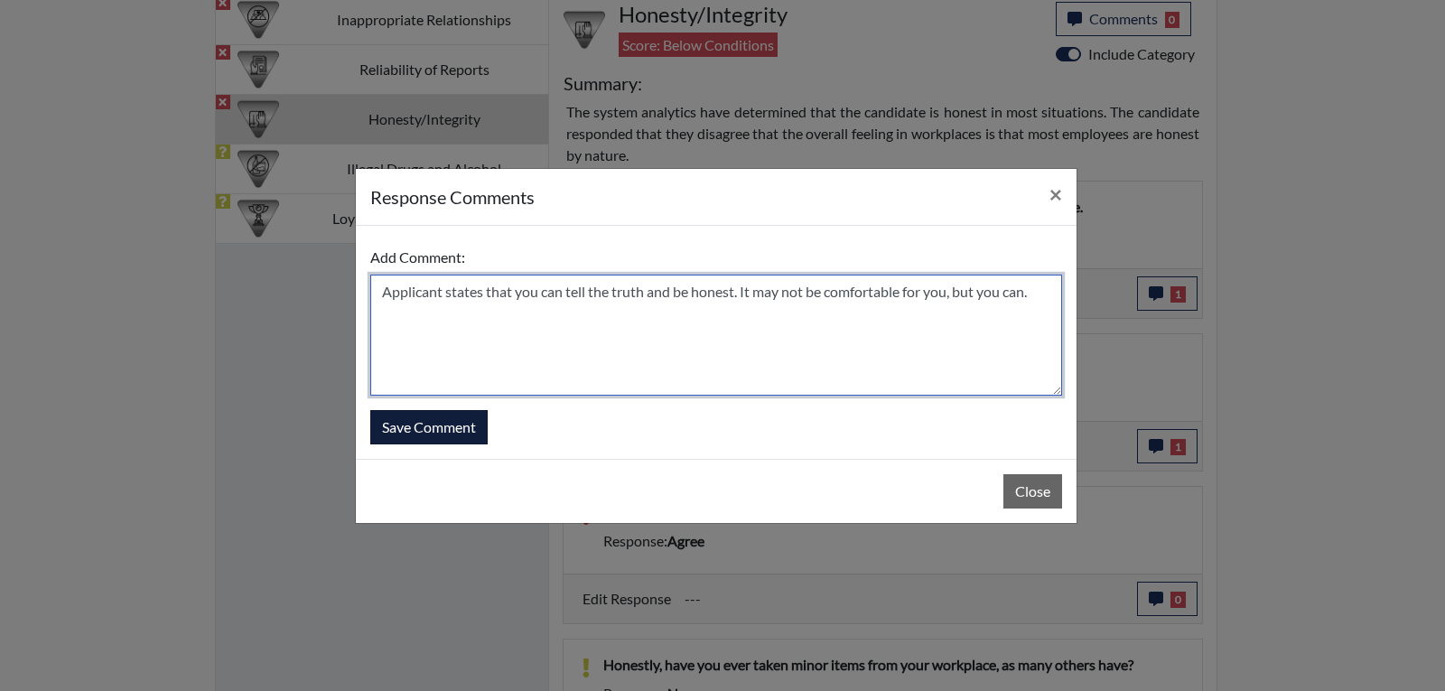
type textarea "Applicant states that you can tell the truth and be honest. It may not be comfo…"
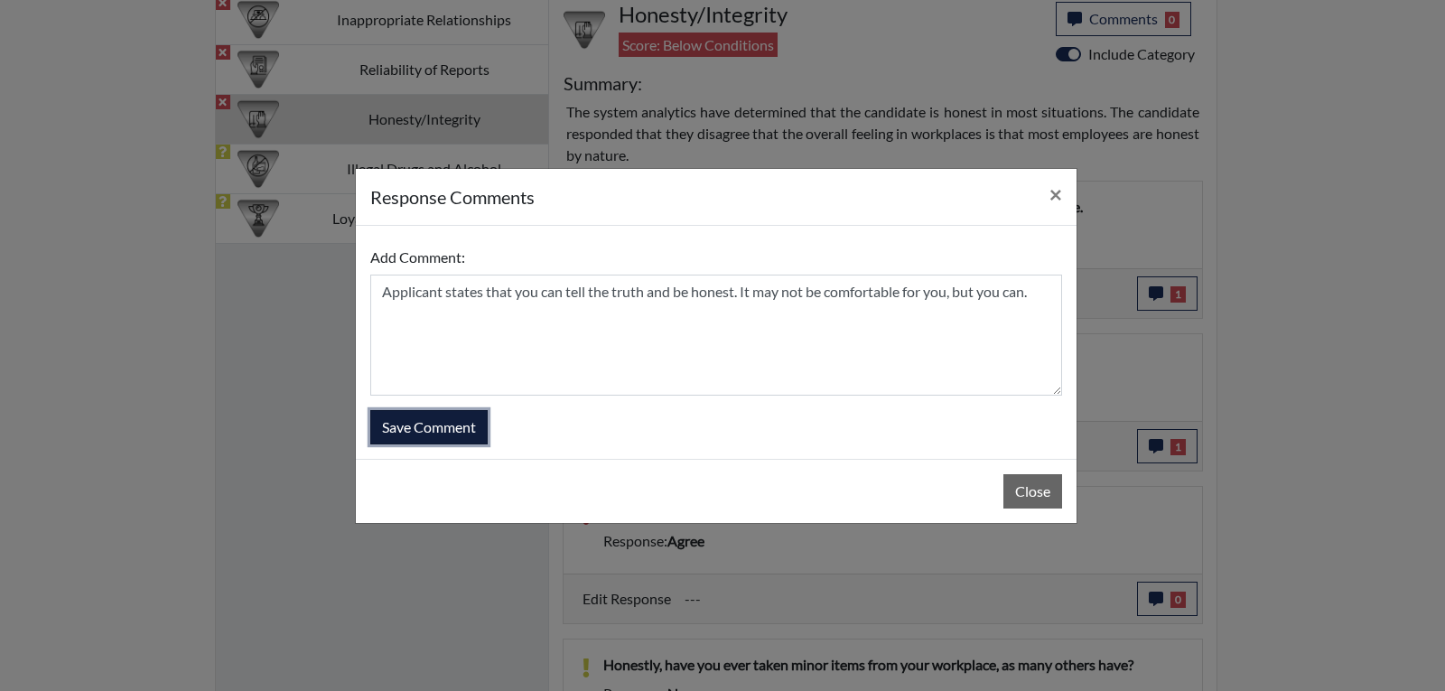
click at [429, 421] on button "Save Comment" at bounding box center [428, 427] width 117 height 34
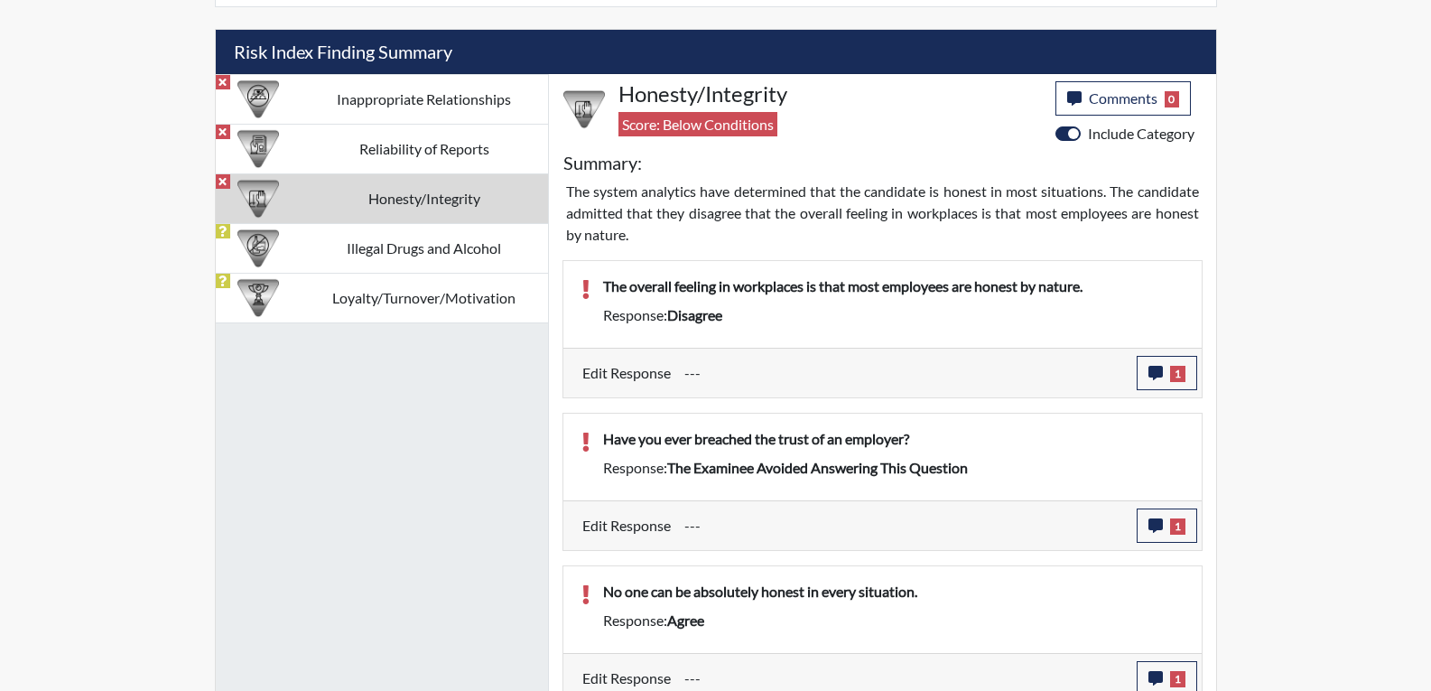
scroll to position [1058, 0]
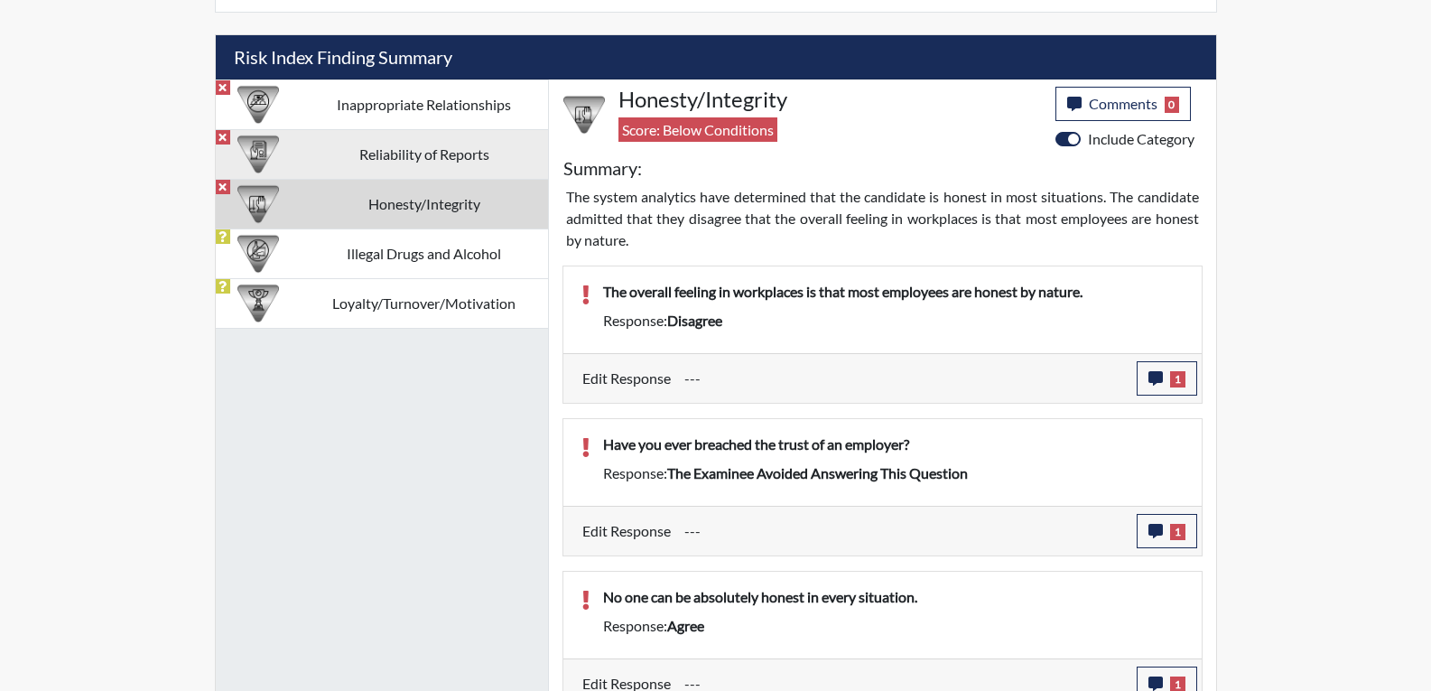
click at [261, 152] on img at bounding box center [258, 155] width 42 height 42
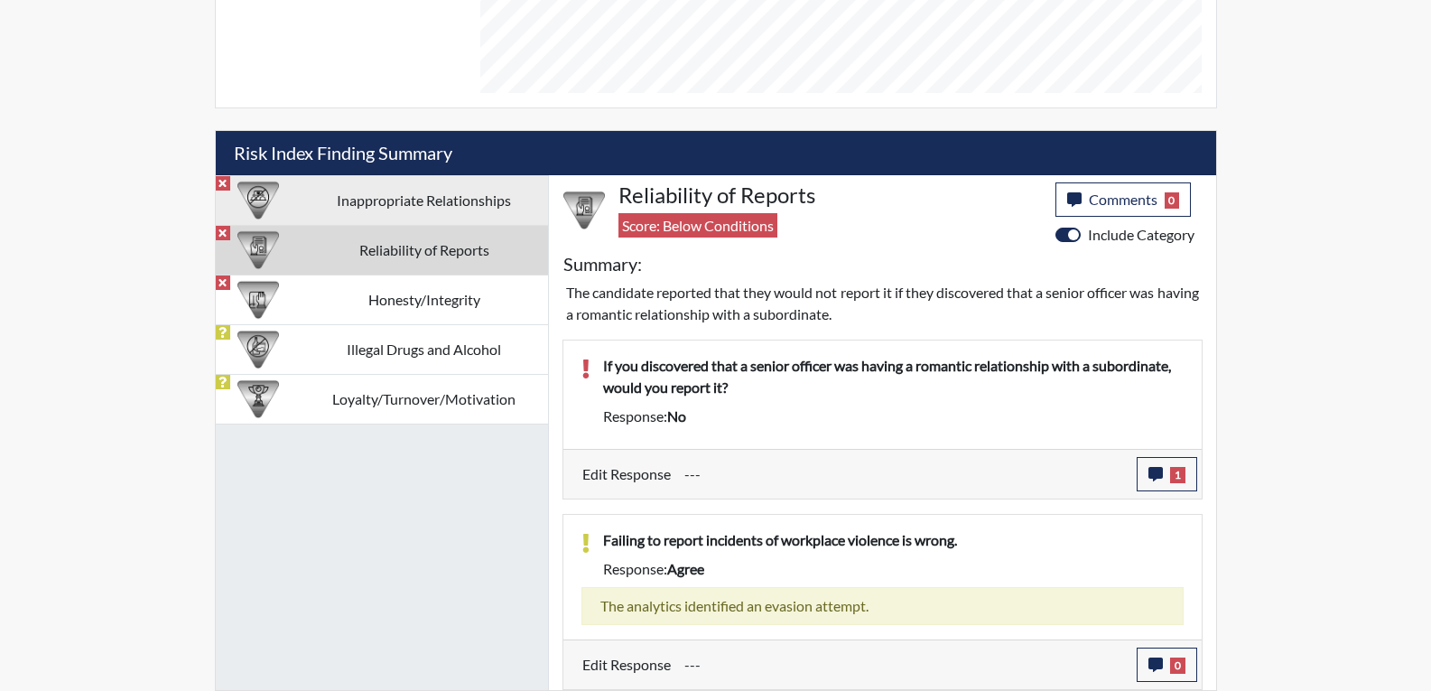
click at [406, 198] on td "Inappropriate Relationships" at bounding box center [424, 200] width 247 height 50
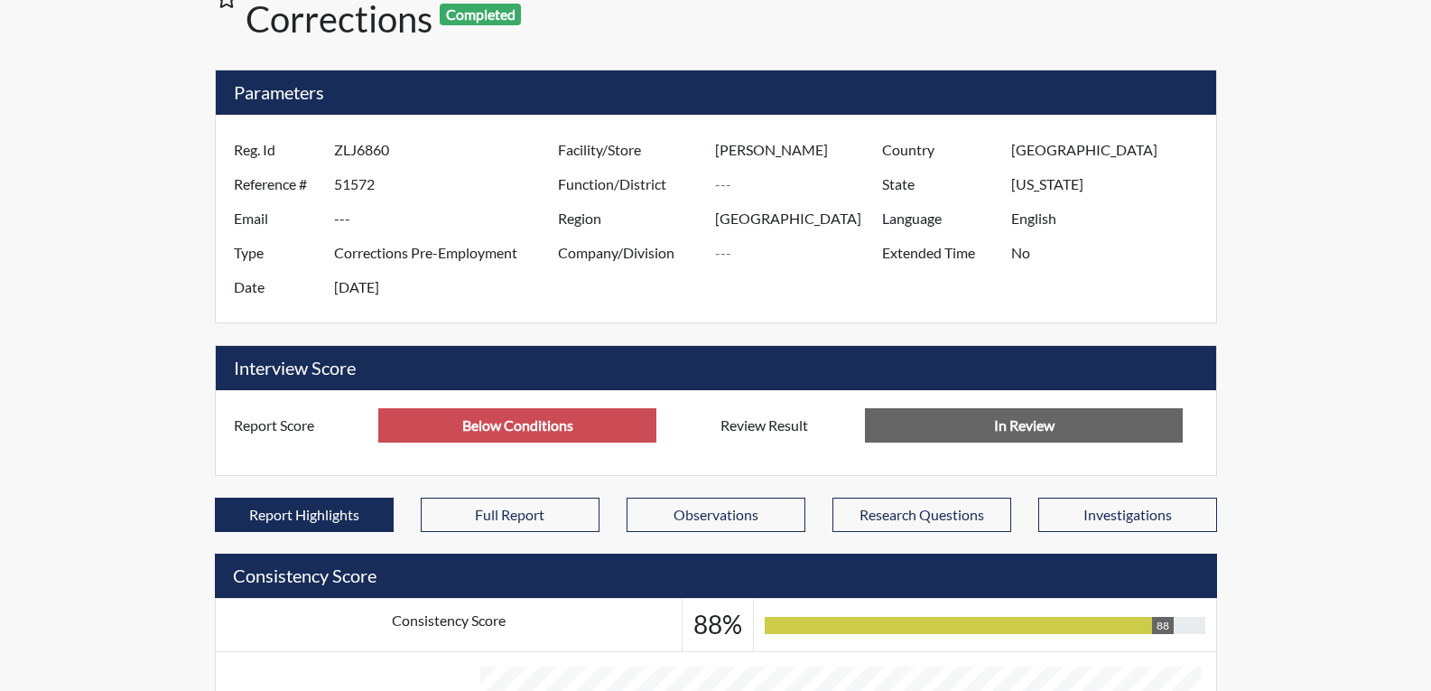
scroll to position [112, 0]
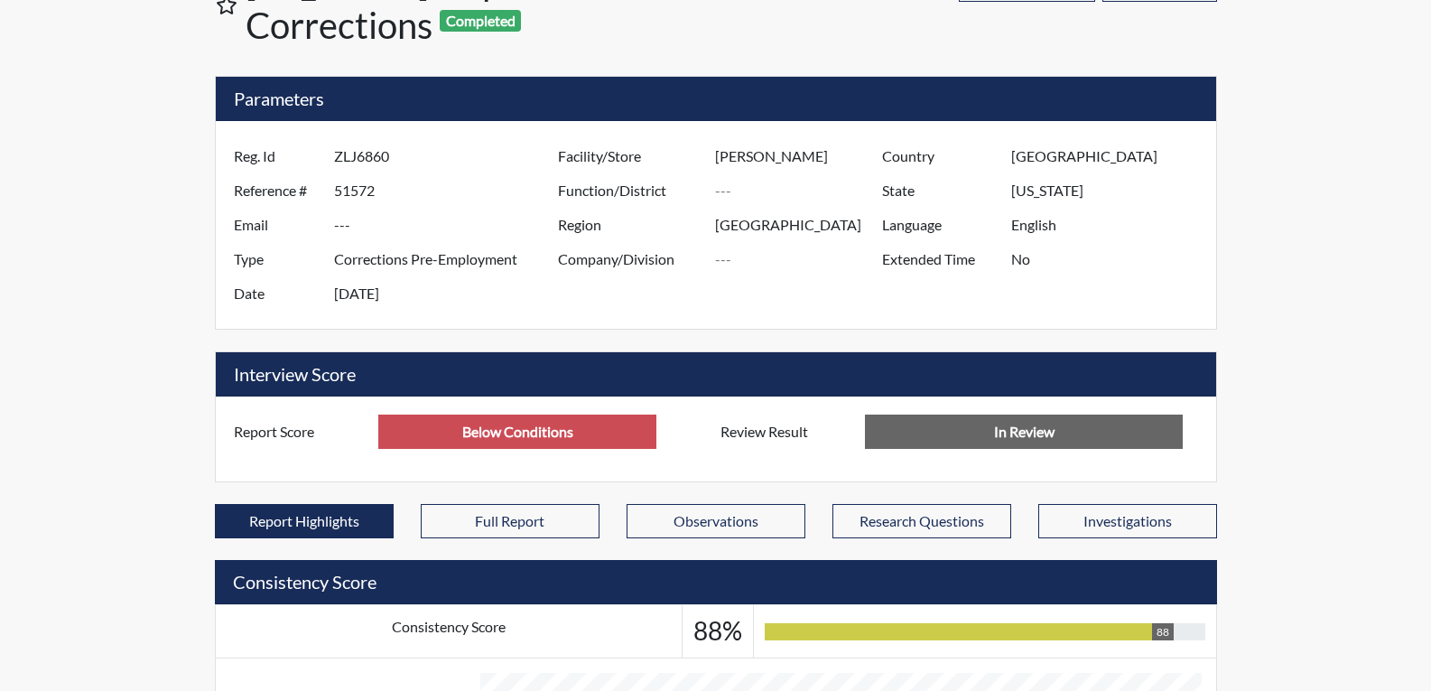
click at [1009, 442] on input "In Review" at bounding box center [1024, 431] width 318 height 34
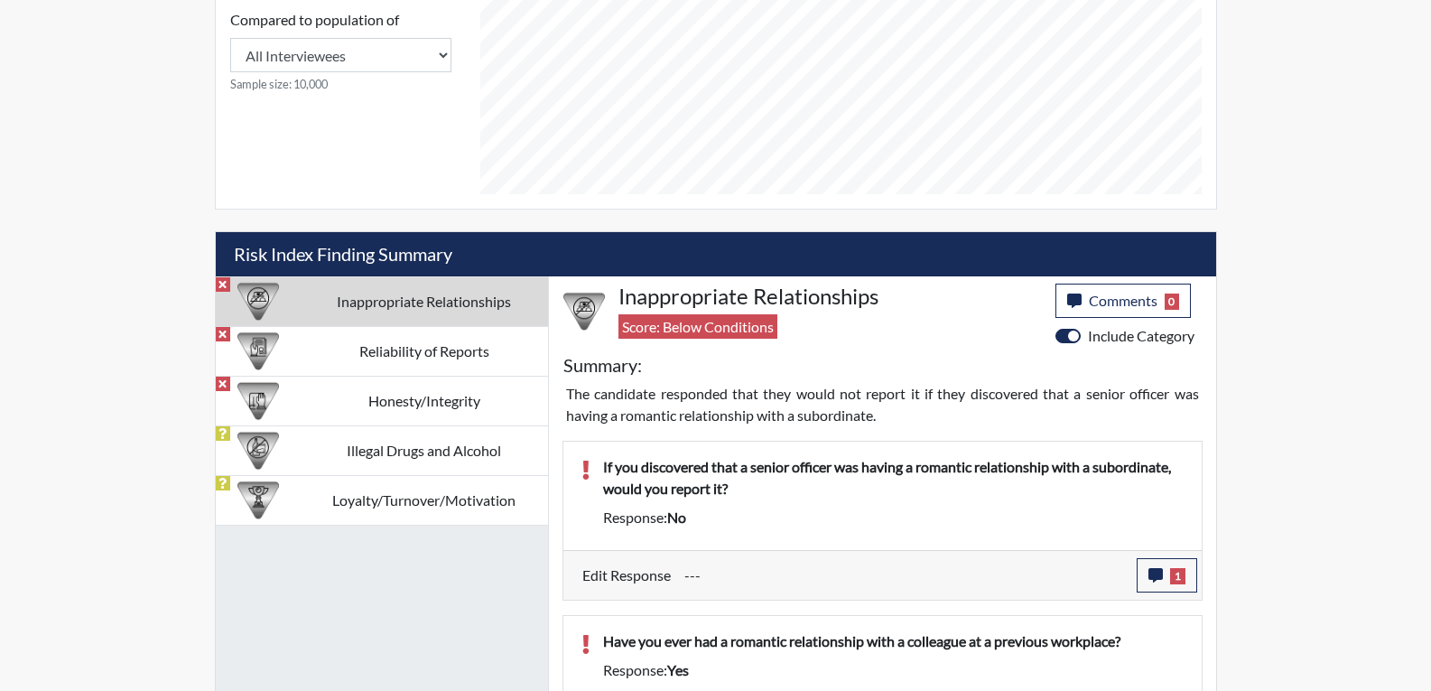
scroll to position [925, 0]
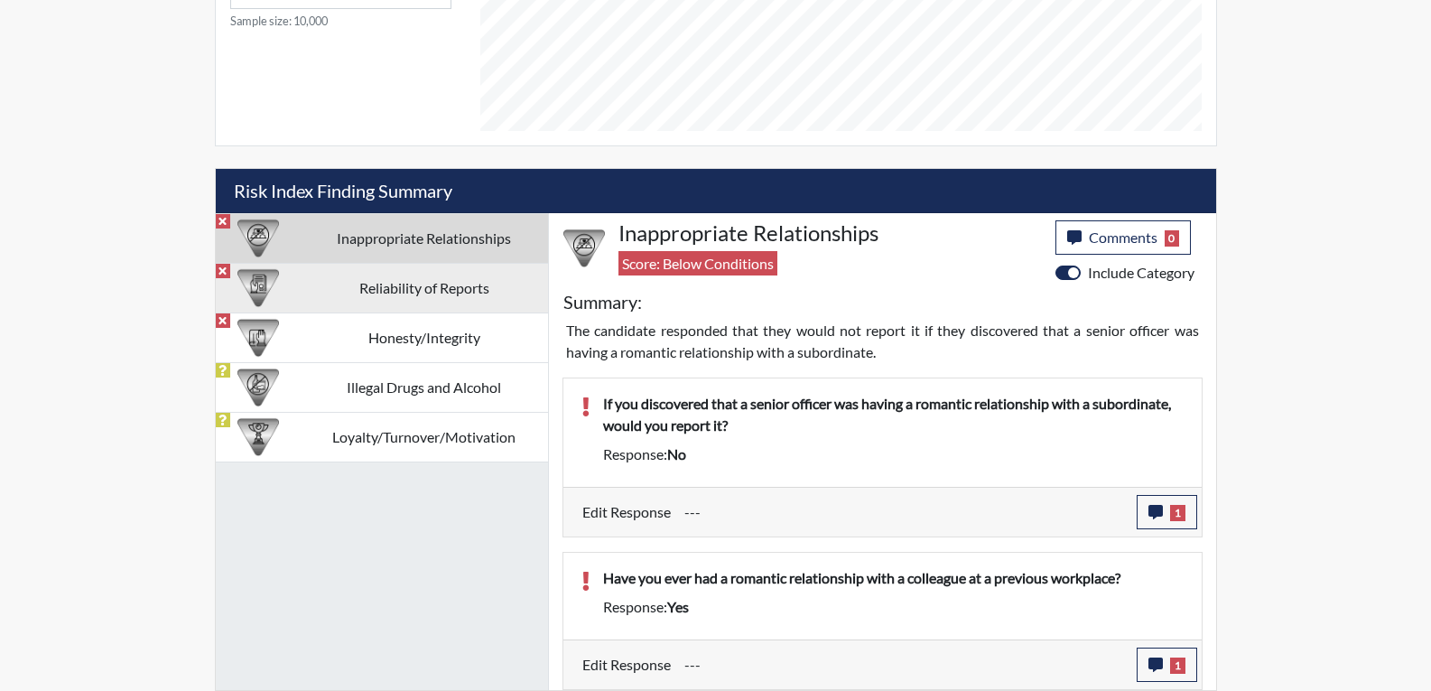
click at [409, 288] on td "Reliability of Reports" at bounding box center [424, 288] width 247 height 50
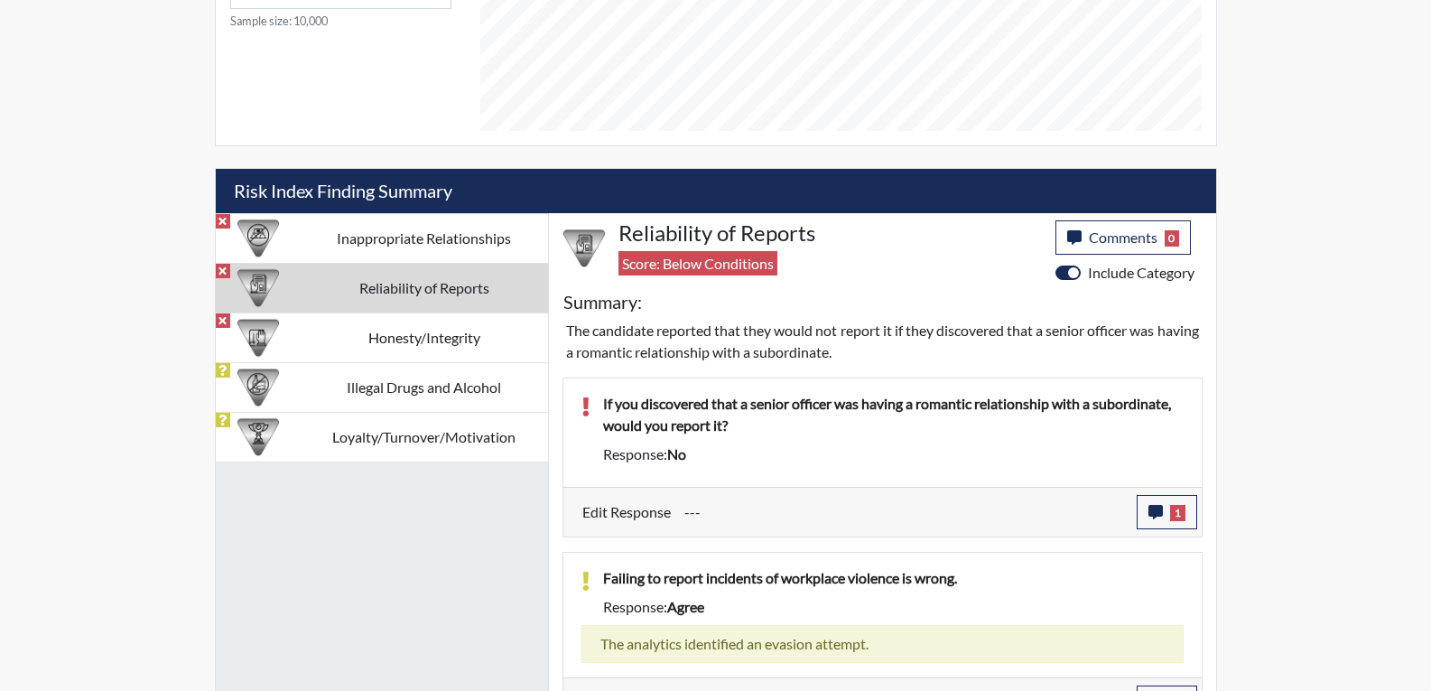
click at [602, 511] on label "Edit Response" at bounding box center [626, 512] width 88 height 34
click at [1155, 512] on icon "button" at bounding box center [1156, 512] width 14 height 14
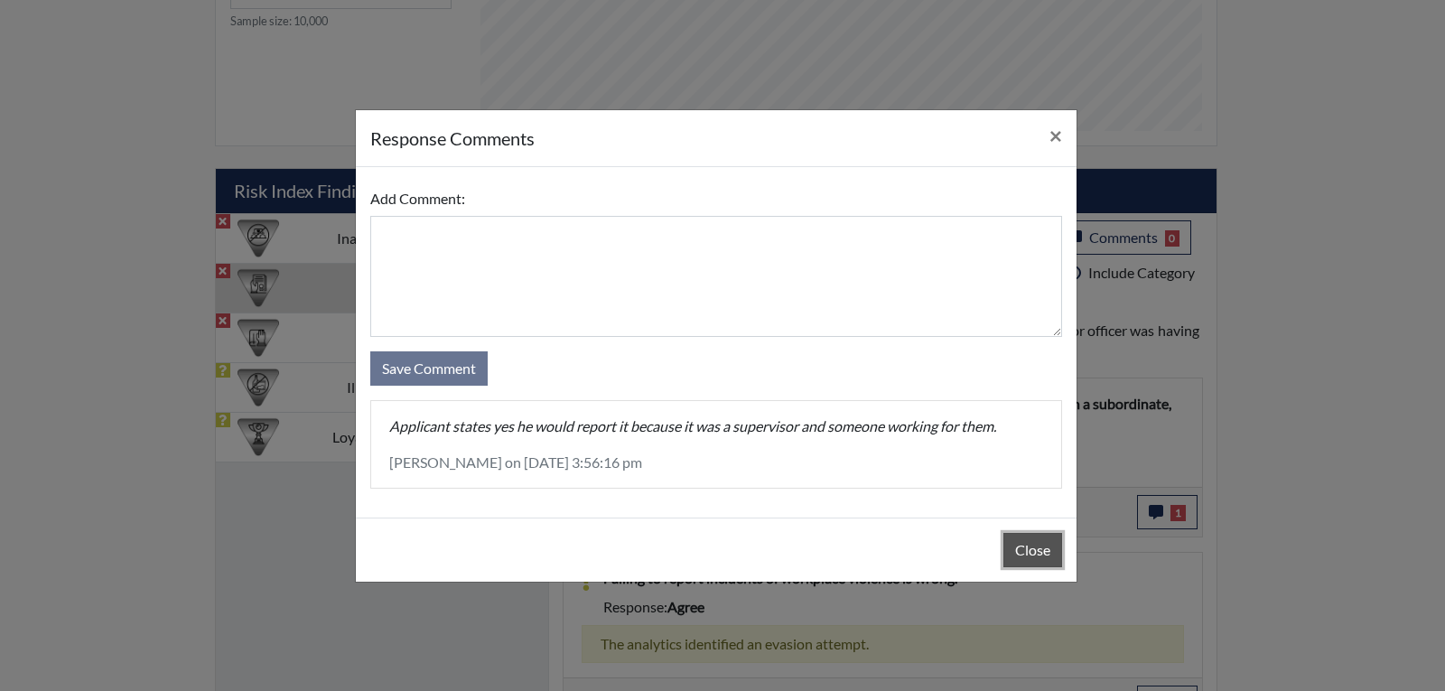
click at [1019, 545] on button "Close" at bounding box center [1032, 550] width 59 height 34
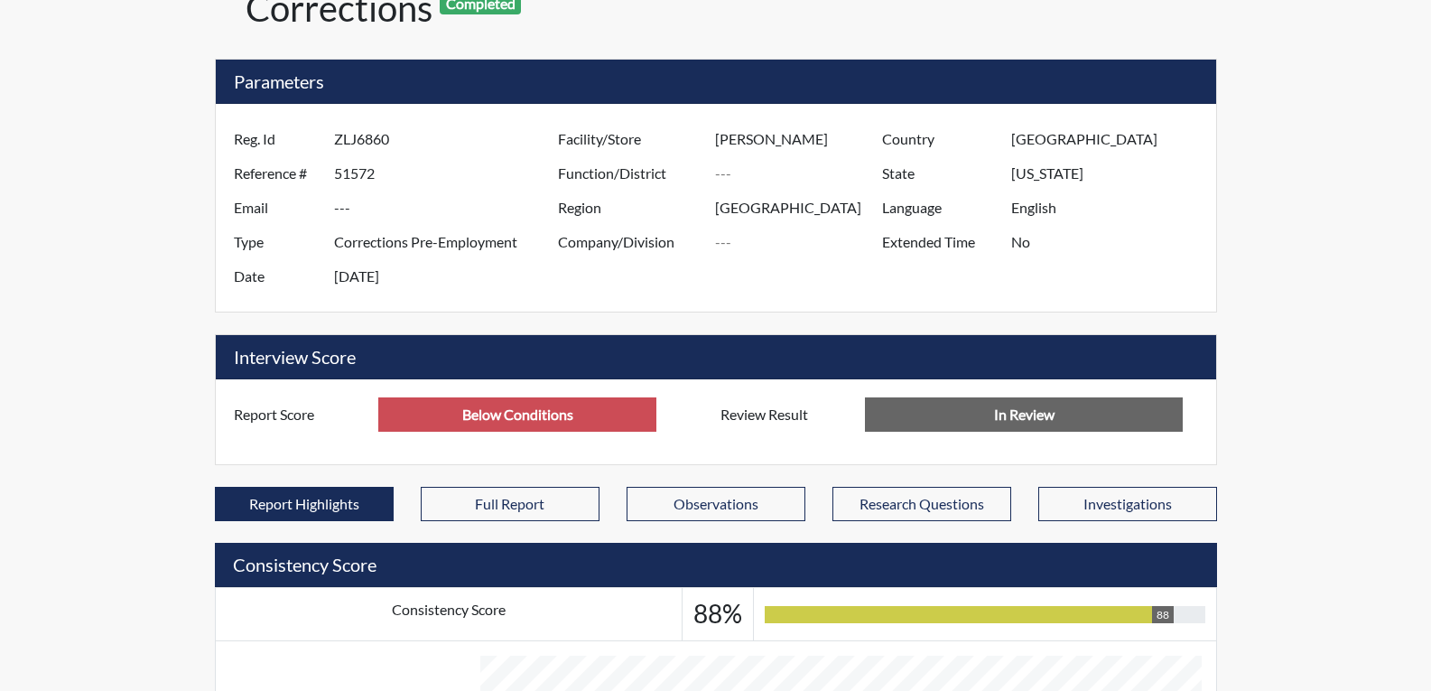
scroll to position [0, 0]
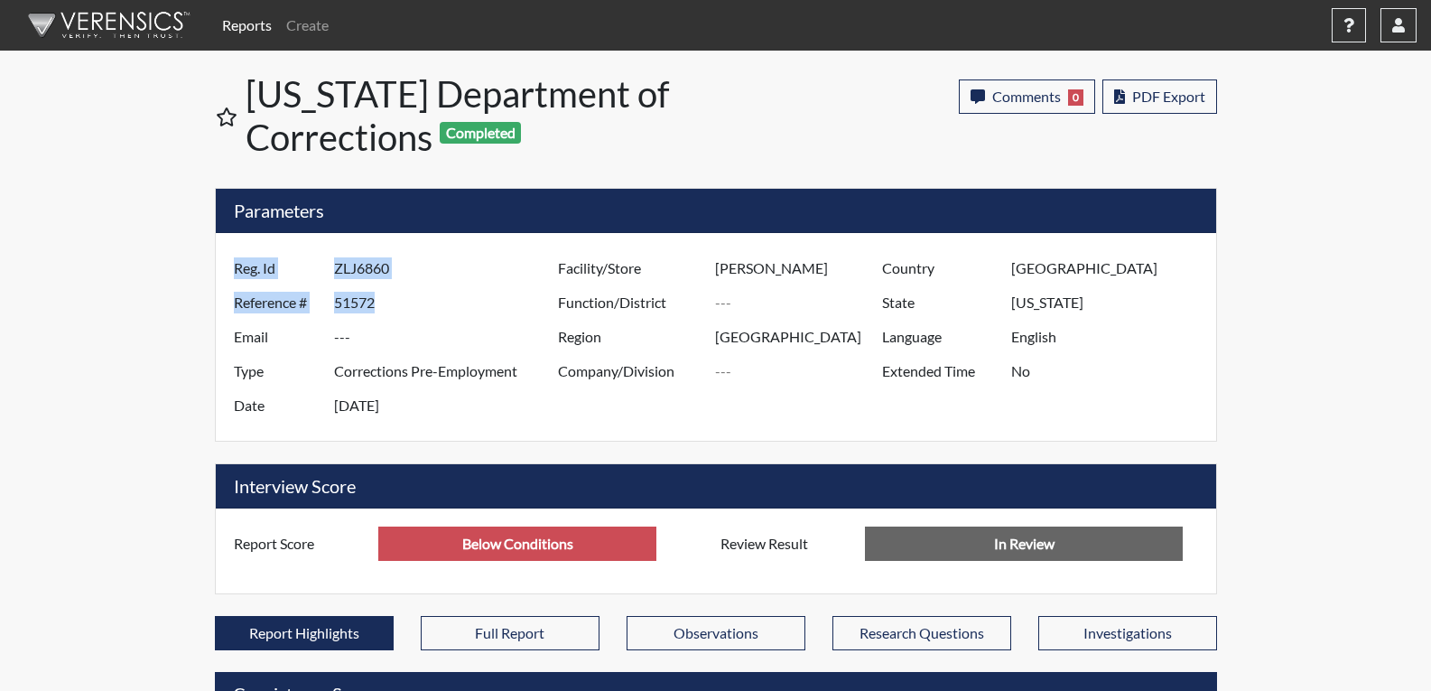
drag, startPoint x: 226, startPoint y: 267, endPoint x: 442, endPoint y: 338, distance: 227.0
click at [442, 339] on div "Reg. Id ZLJ6860 Reference # 51572 Email --- Type Corrections Pre-Employment Dat…" at bounding box center [391, 337] width 324 height 172
drag, startPoint x: 321, startPoint y: 278, endPoint x: 333, endPoint y: 274, distance: 12.3
copy div "Reg. Id Reference #"
click at [237, 24] on link "Reports" at bounding box center [247, 25] width 64 height 36
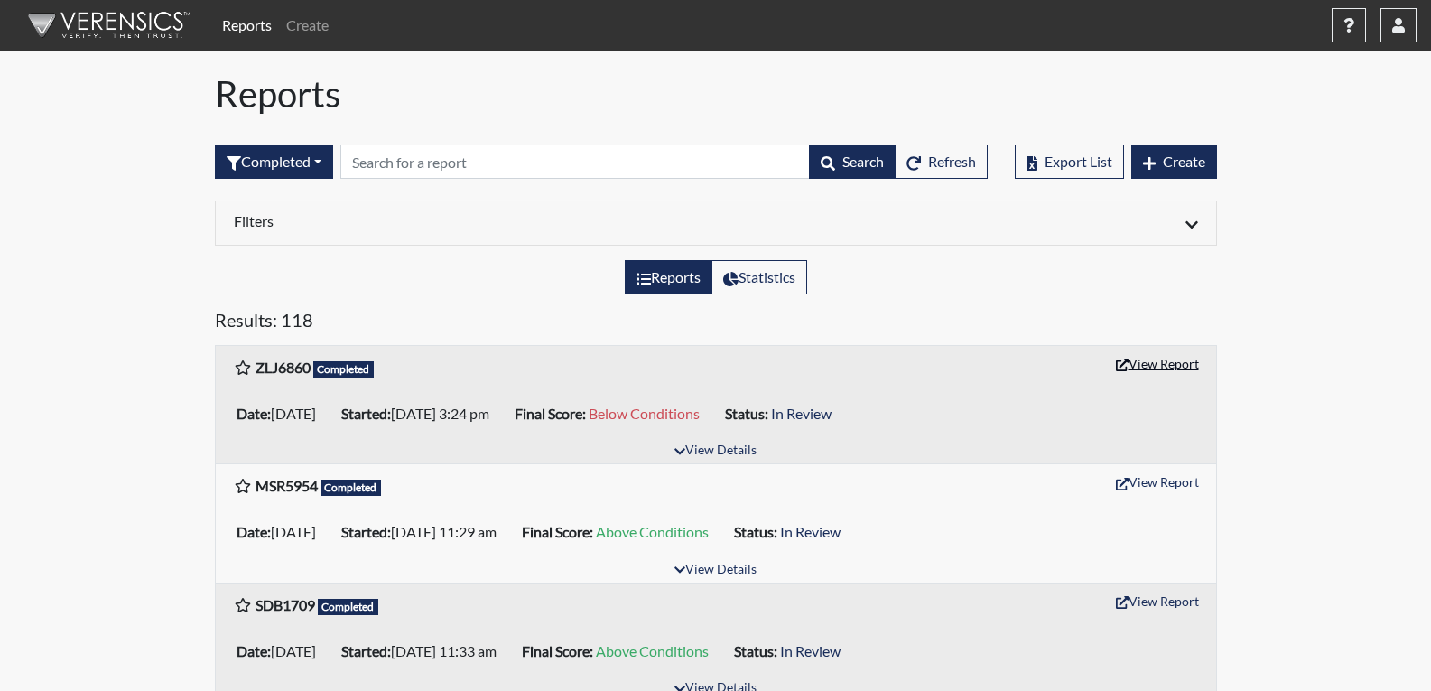
click at [1145, 366] on button "View Report" at bounding box center [1157, 363] width 99 height 28
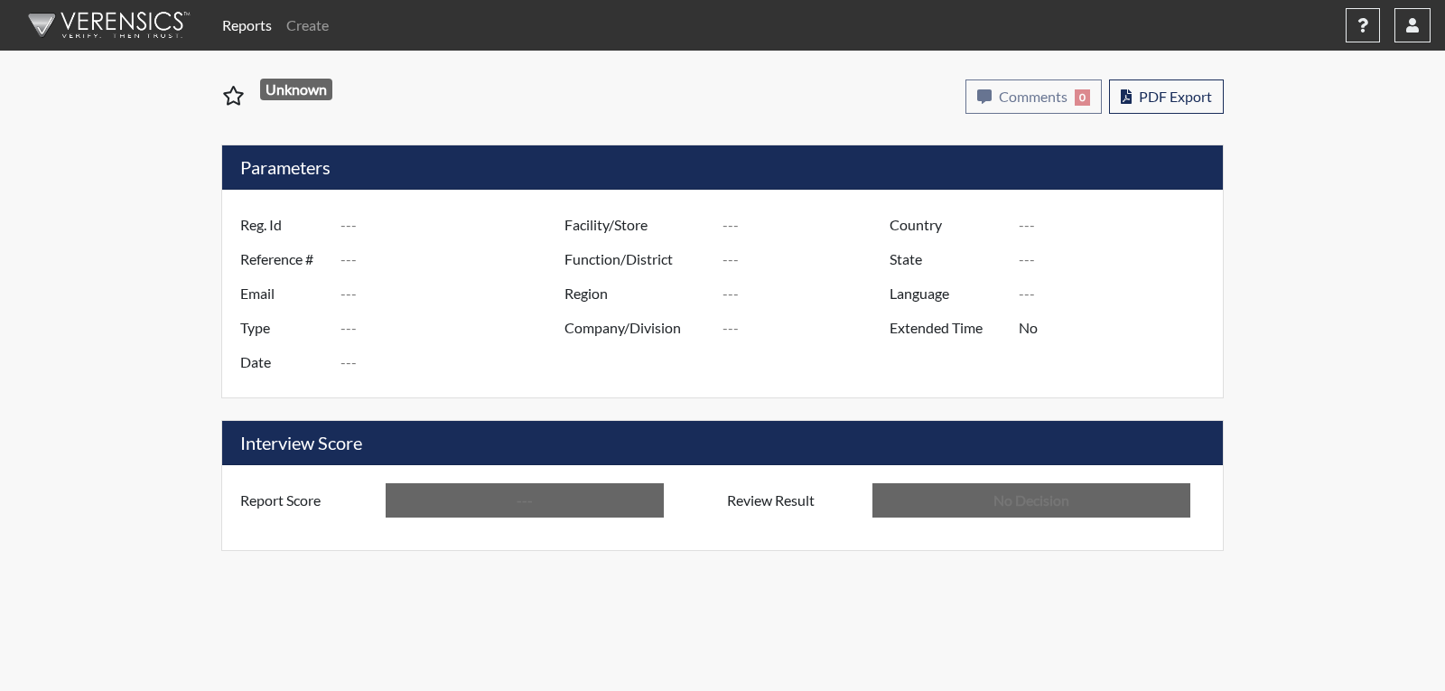
type input "ZLJ6860"
type input "51572"
type input "---"
type input "Corrections Pre-Employment"
type input "[DATE]"
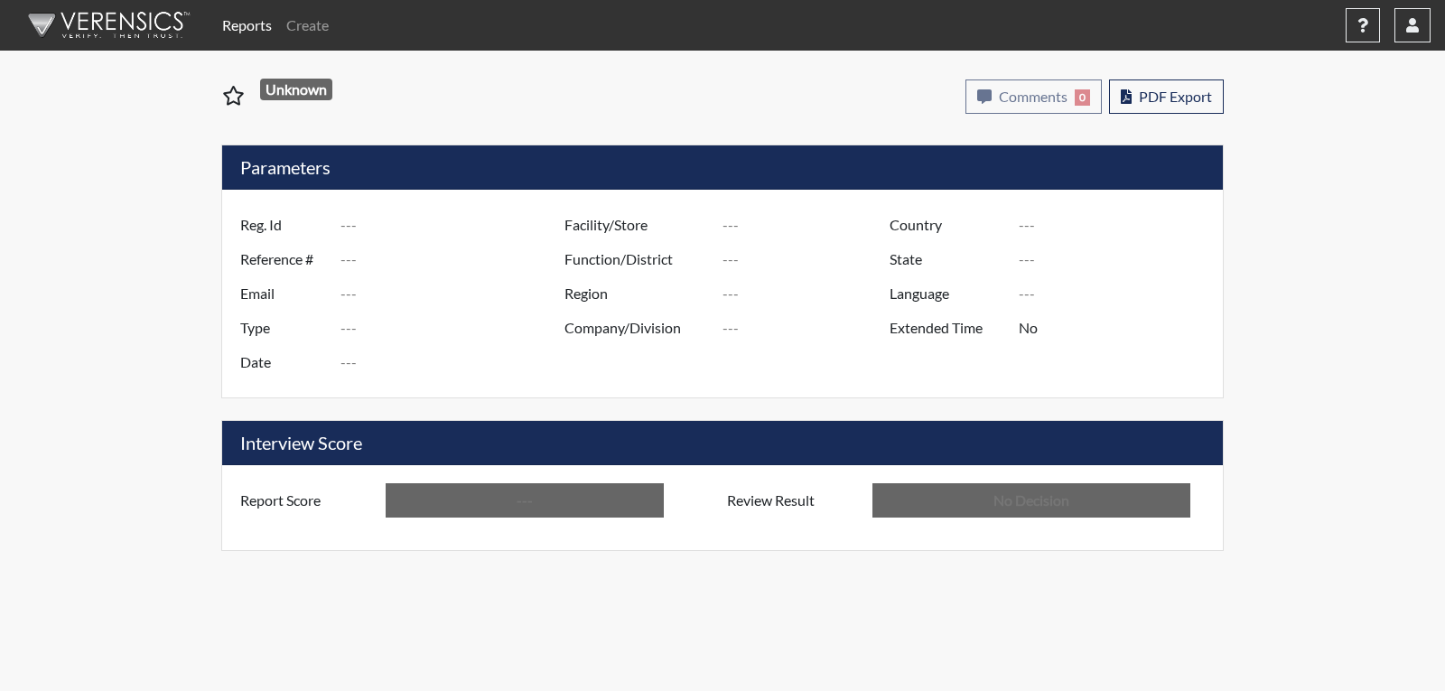
type input "[PERSON_NAME]"
type input "[GEOGRAPHIC_DATA]"
type input "[US_STATE]"
type input "English"
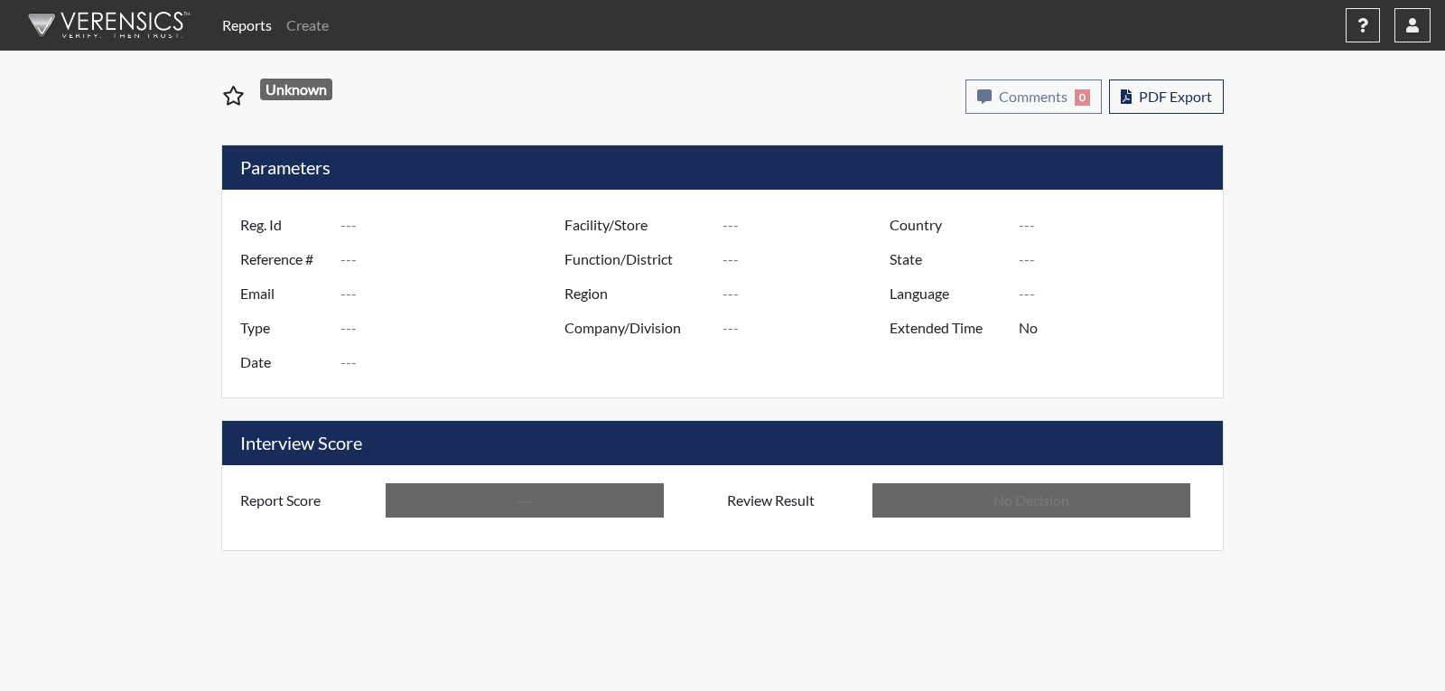
type input "Below Conditions"
type input "In Review"
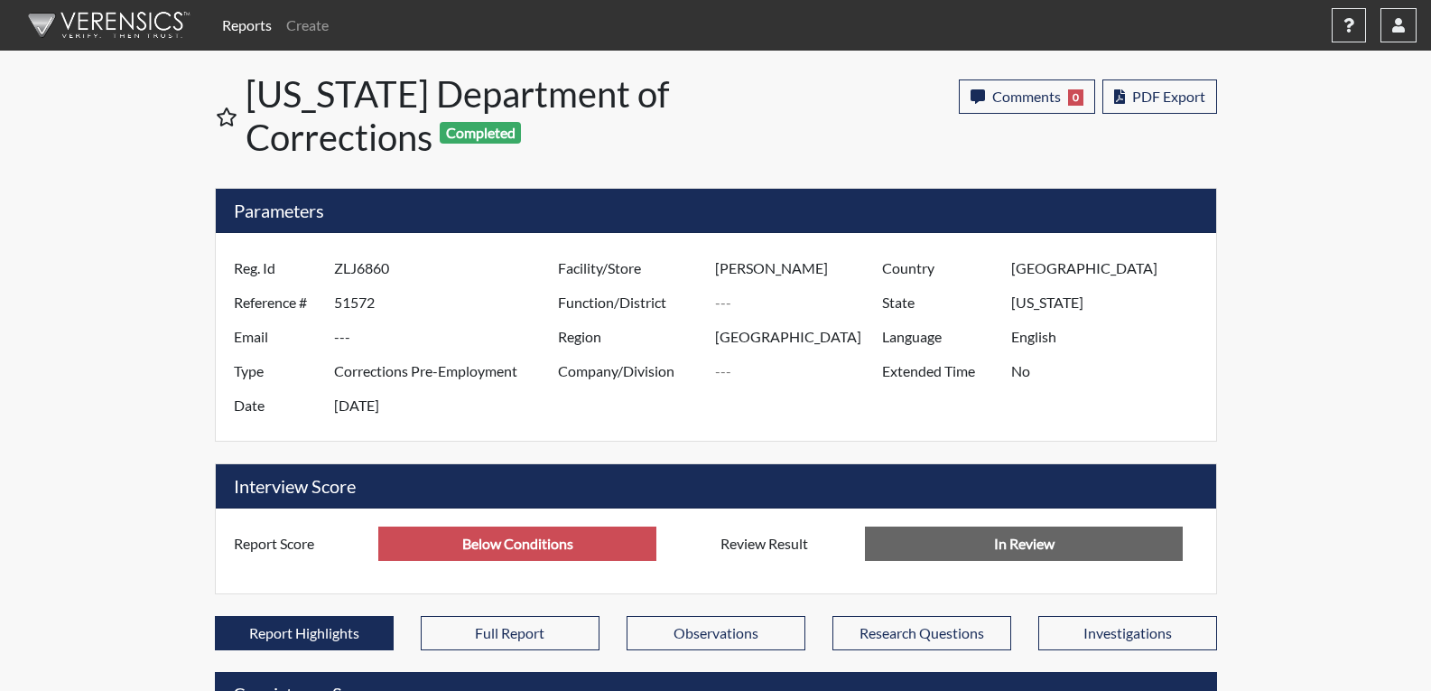
scroll to position [902647, 902197]
